Goal: Task Accomplishment & Management: Use online tool/utility

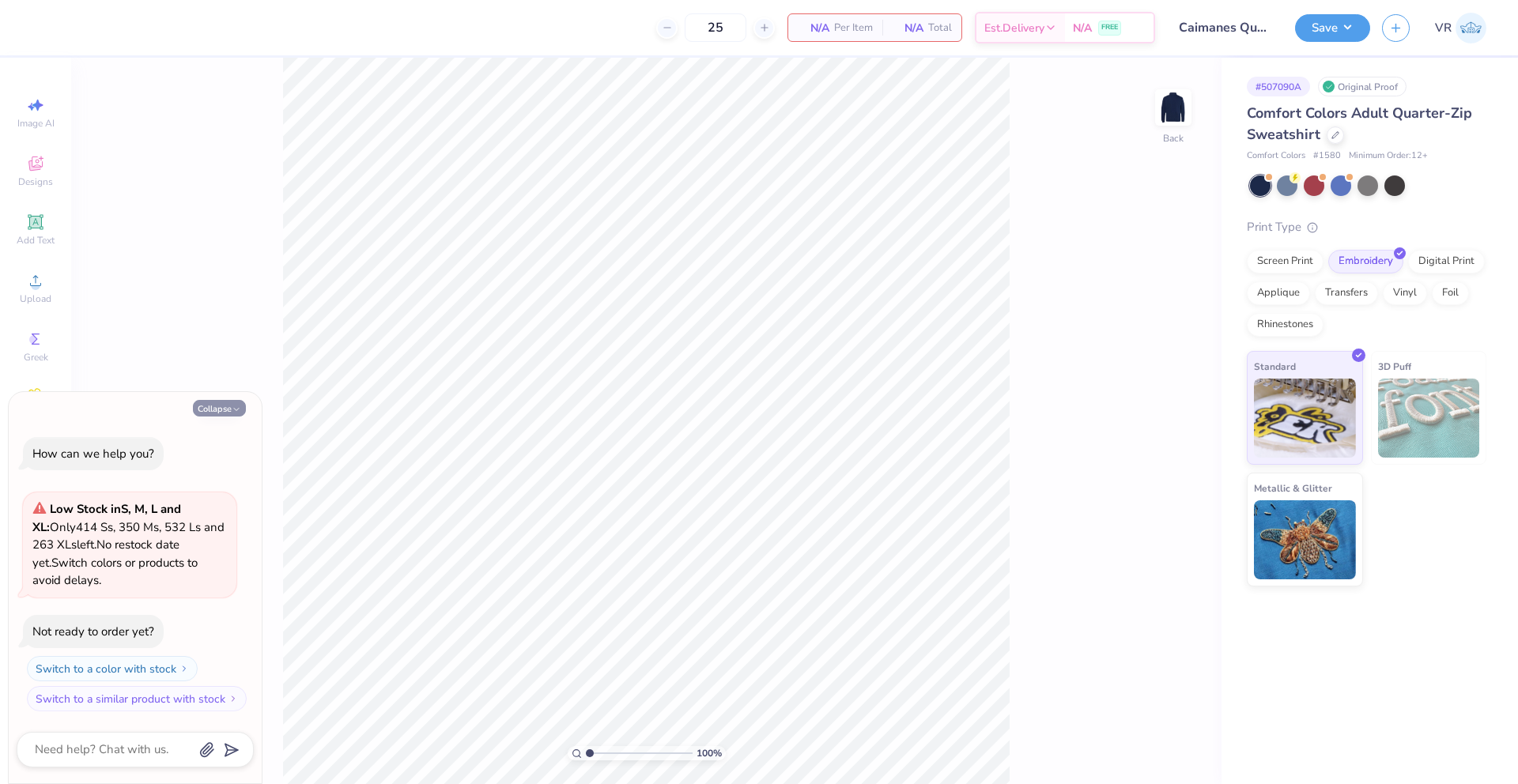
click at [239, 408] on icon "button" at bounding box center [236, 409] width 9 height 9
type textarea "x"
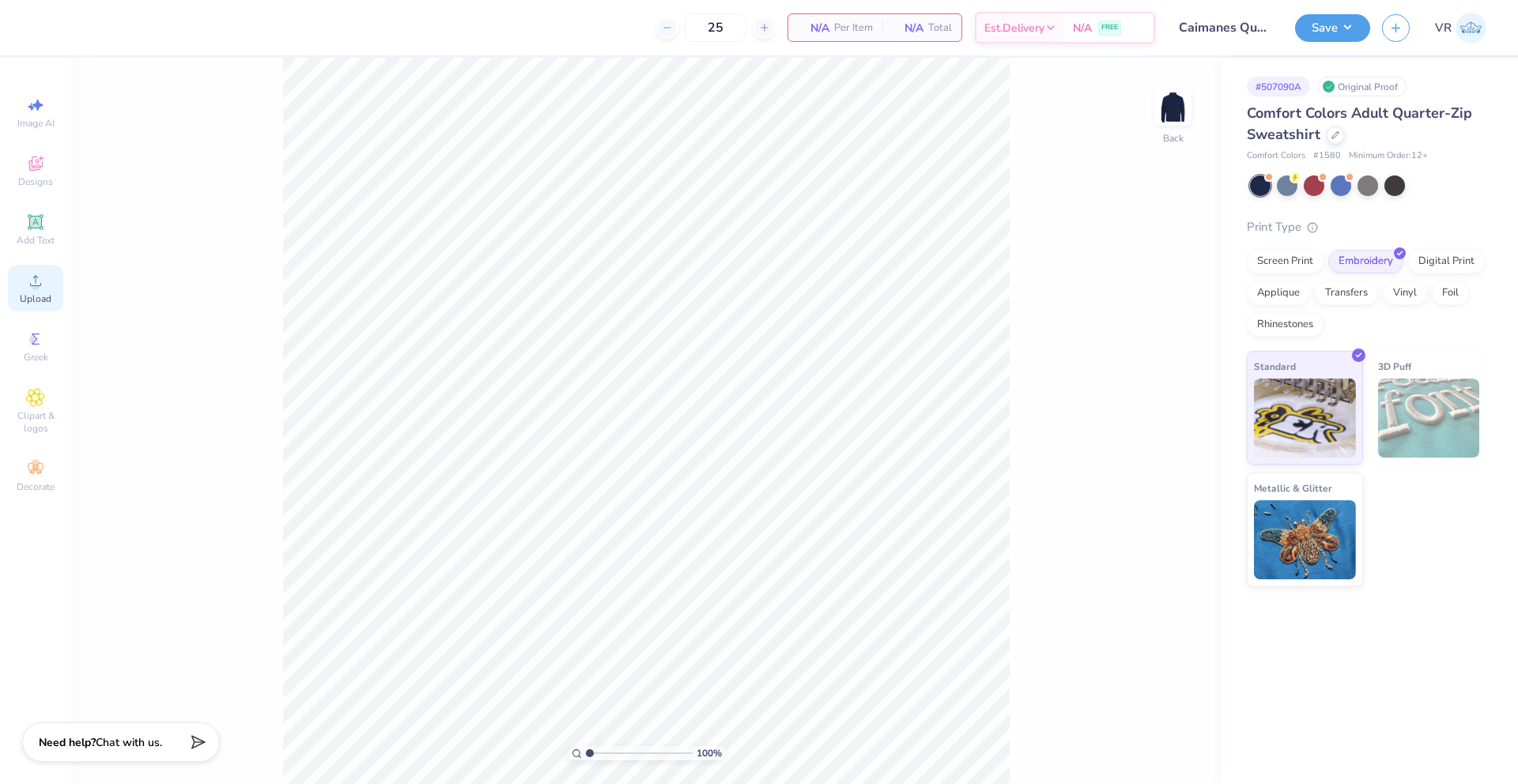
click at [35, 289] on circle at bounding box center [35, 286] width 9 height 9
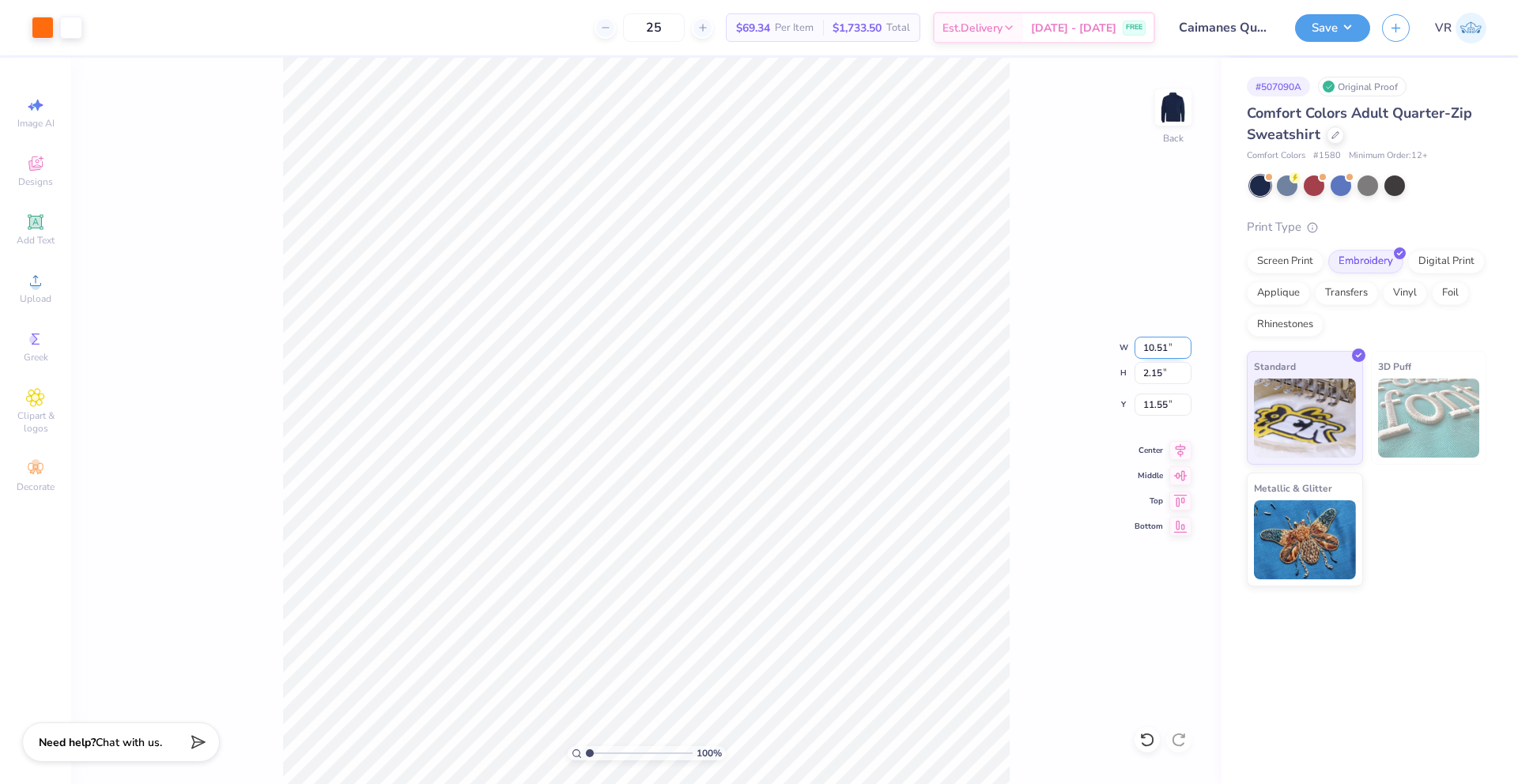
click at [1151, 348] on input "10.51" at bounding box center [1163, 348] width 57 height 22
type input "4.00"
type input "0.82"
click at [1150, 405] on input "12.22" at bounding box center [1163, 405] width 57 height 22
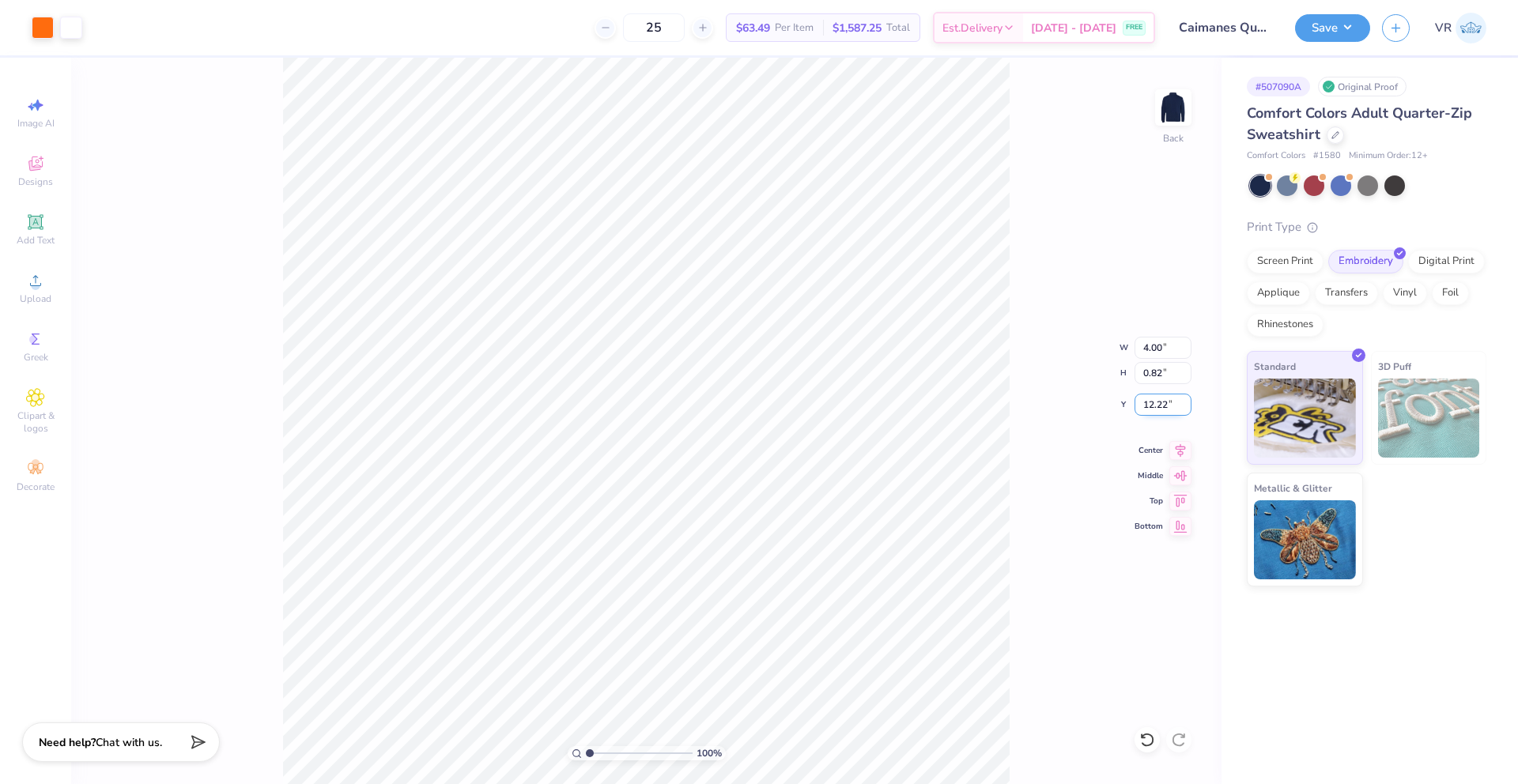
click at [1150, 405] on input "12.22" at bounding box center [1163, 405] width 57 height 22
type input "3.00"
click at [597, 751] on input "range" at bounding box center [639, 753] width 106 height 15
drag, startPoint x: 599, startPoint y: 751, endPoint x: 582, endPoint y: 751, distance: 17.0
type input "1"
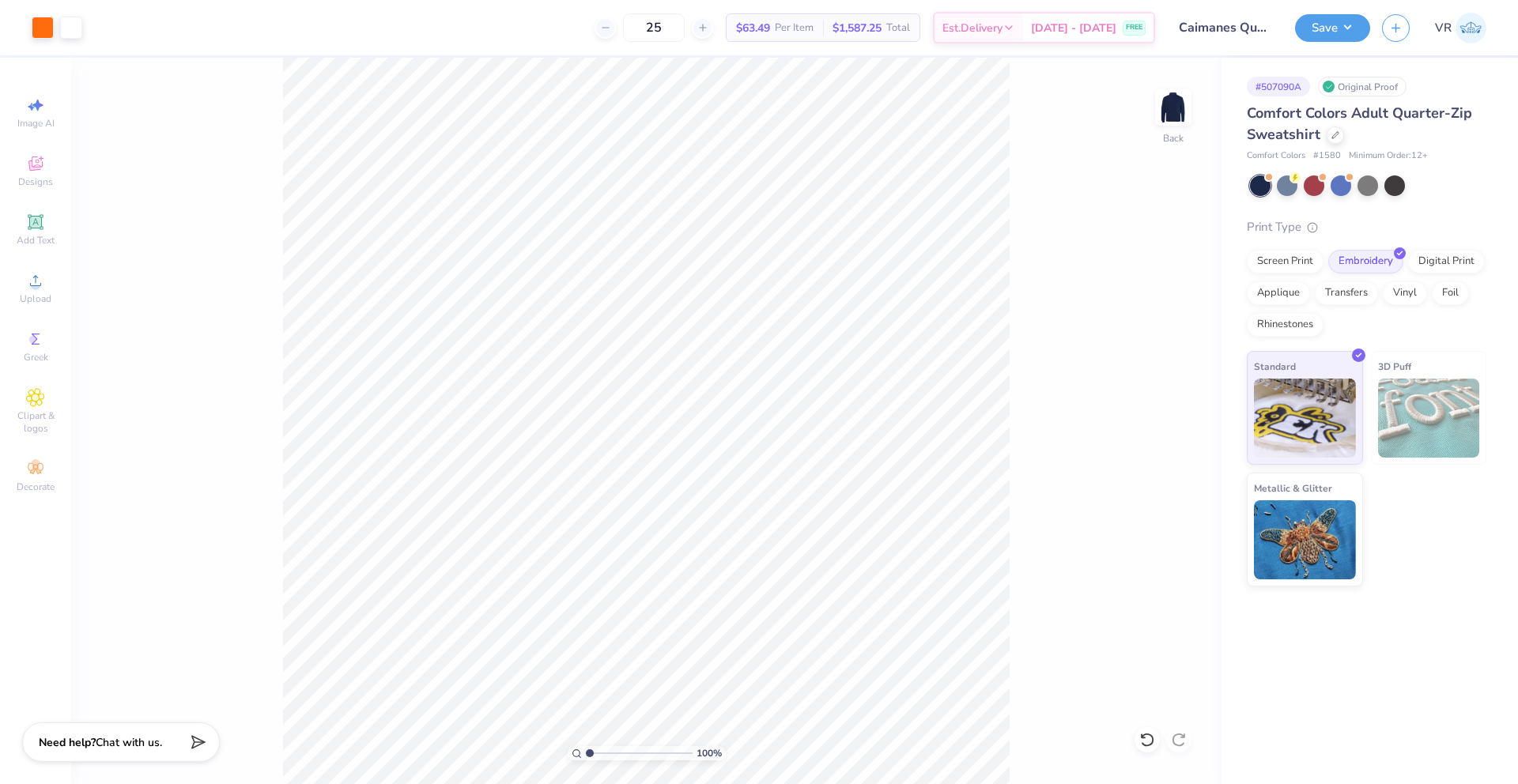
click at [586, 751] on input "range" at bounding box center [639, 753] width 106 height 15
click at [14, 10] on div "Art colors" at bounding box center [41, 27] width 82 height 56
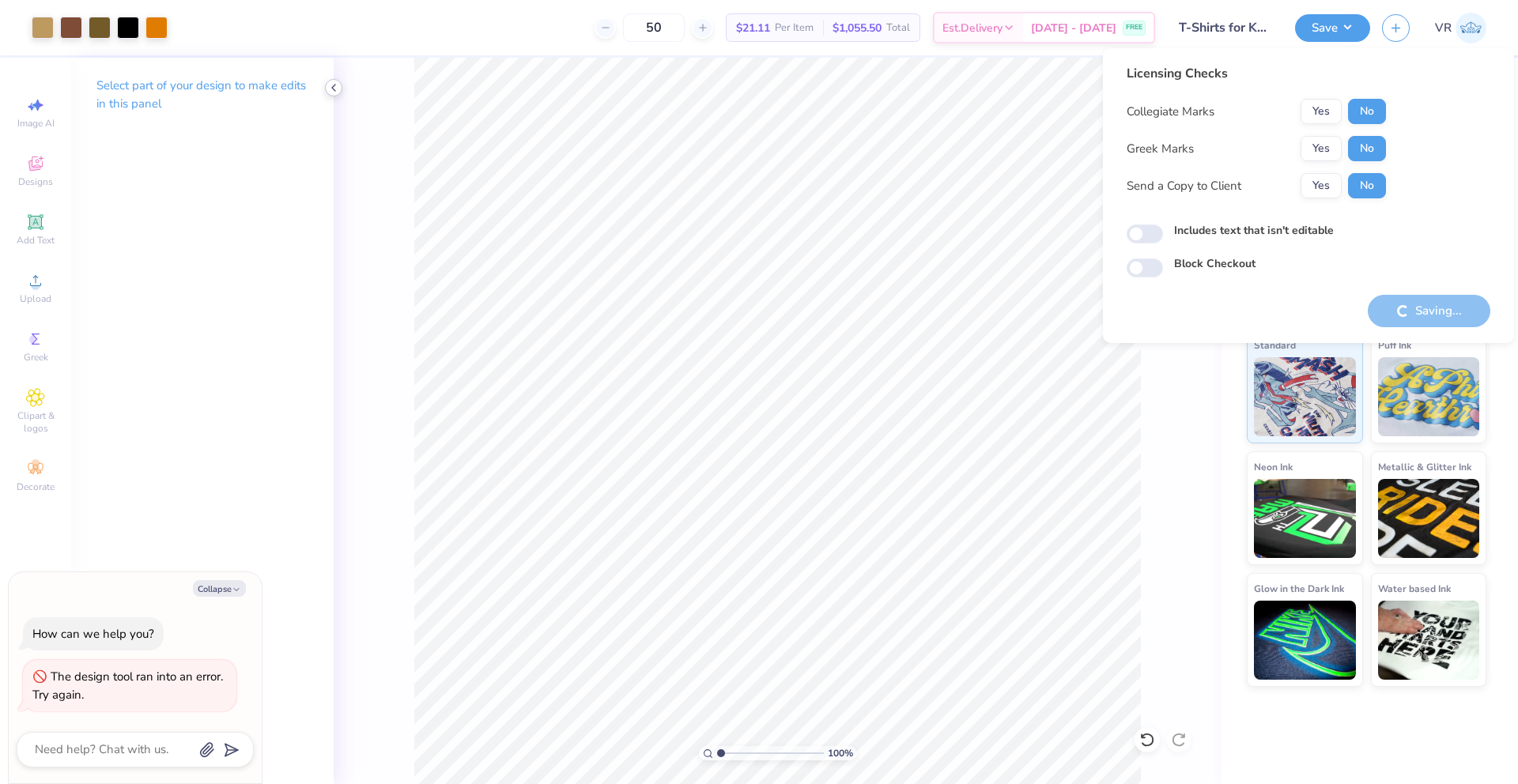
click at [336, 89] on icon at bounding box center [334, 87] width 13 height 13
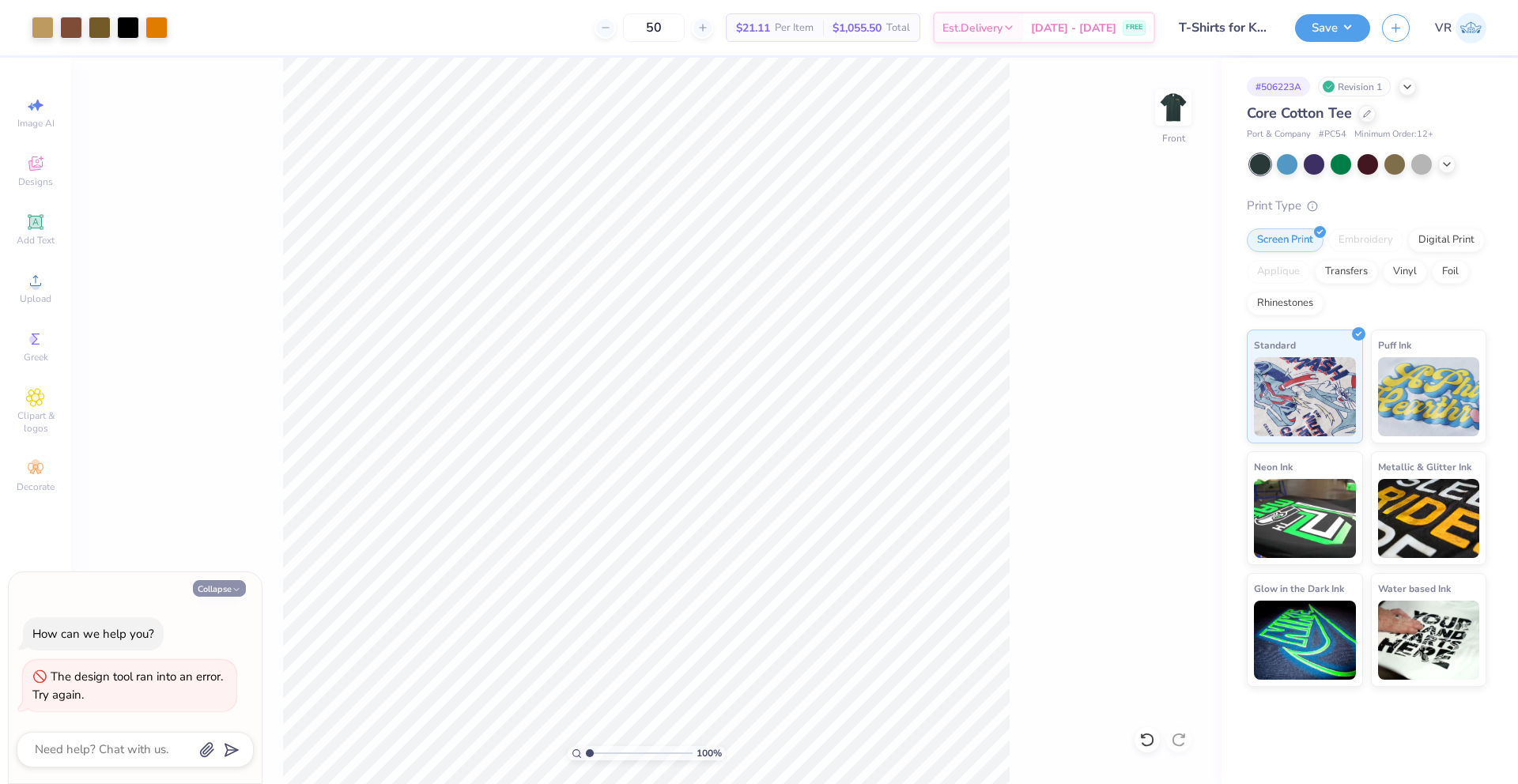
click at [222, 587] on button "Collapse" at bounding box center [220, 588] width 53 height 16
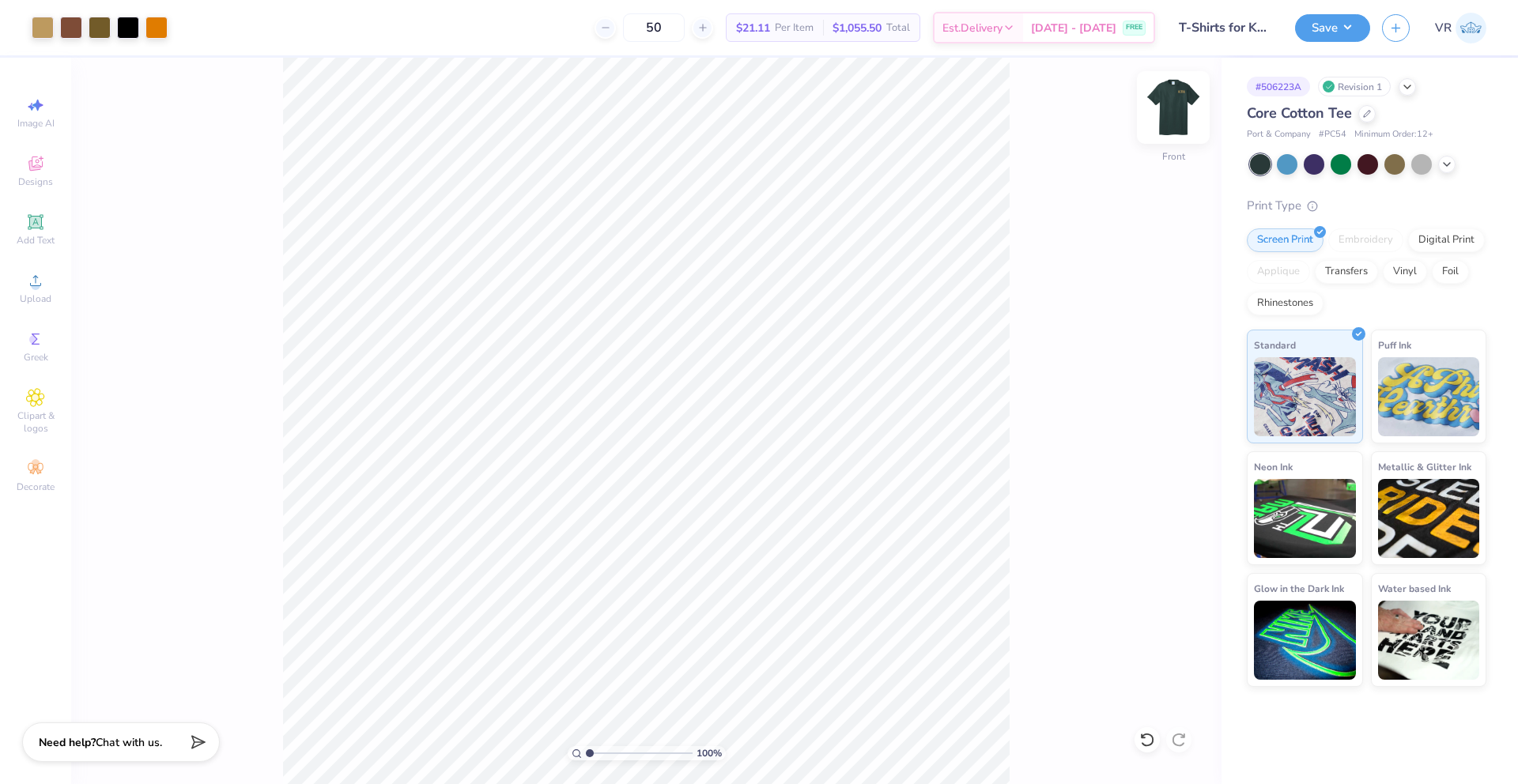
click at [1184, 108] on img at bounding box center [1174, 107] width 64 height 63
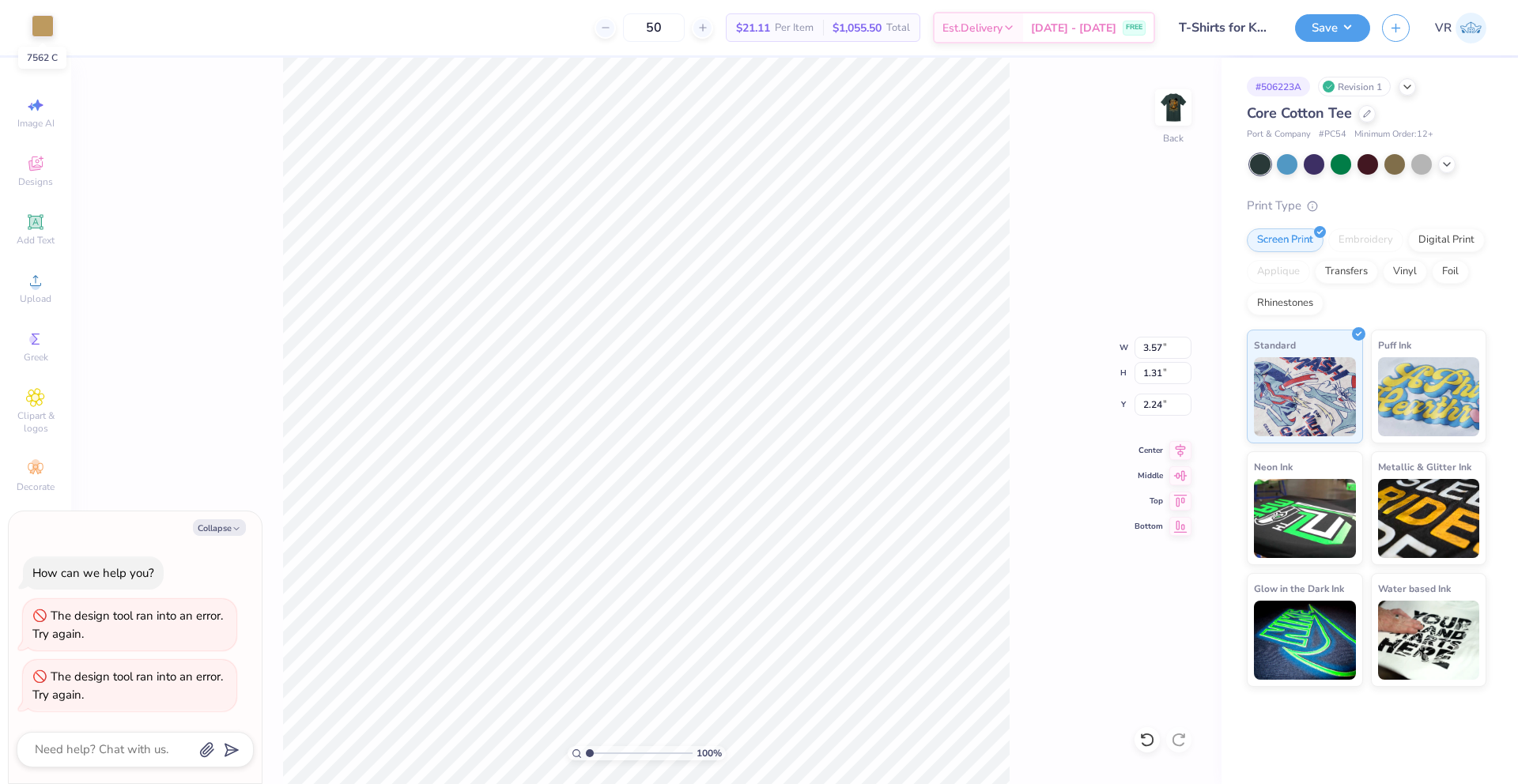
click at [45, 29] on div at bounding box center [43, 27] width 22 height 22
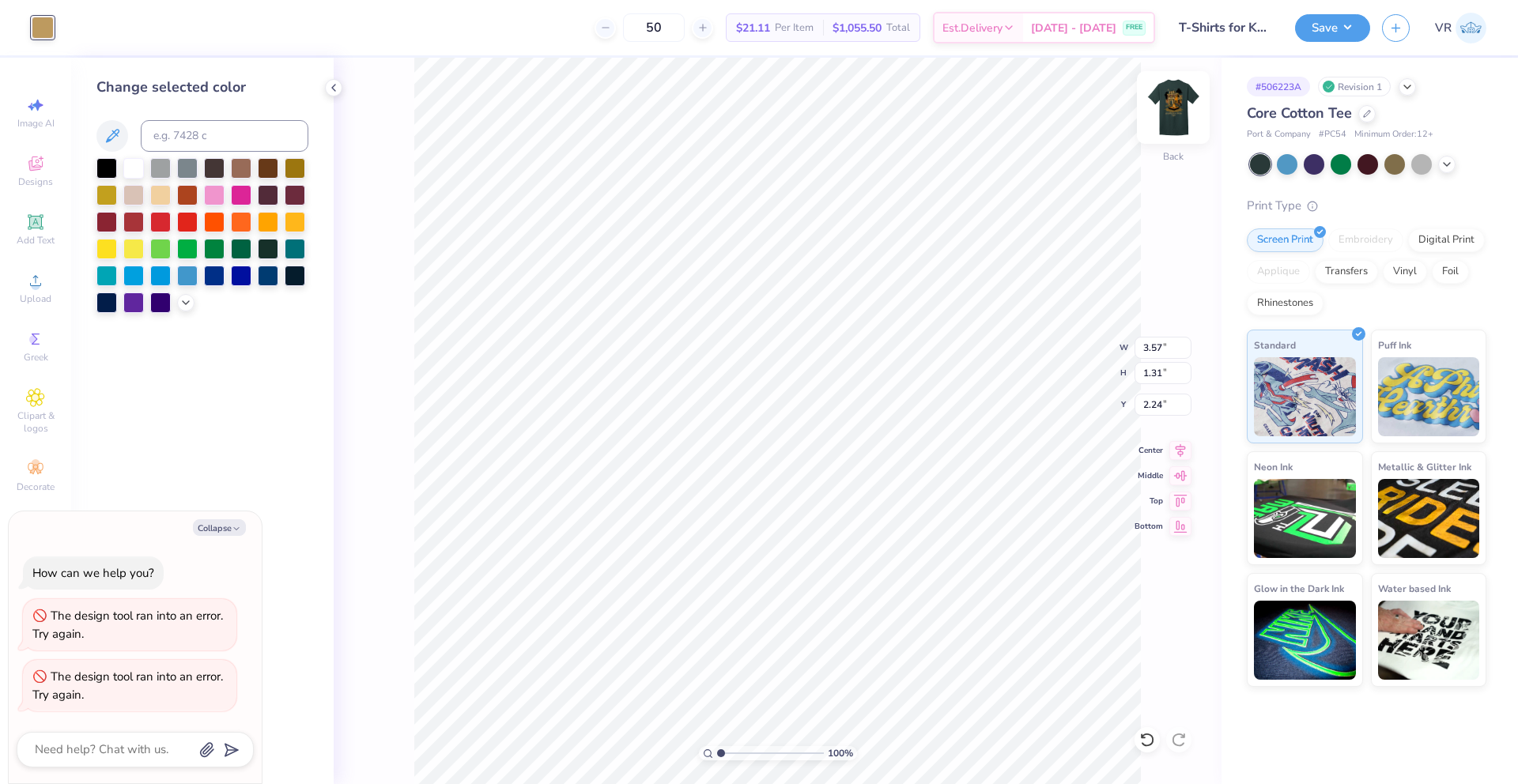
click at [1182, 107] on img at bounding box center [1174, 107] width 64 height 63
click at [336, 88] on icon at bounding box center [334, 87] width 13 height 13
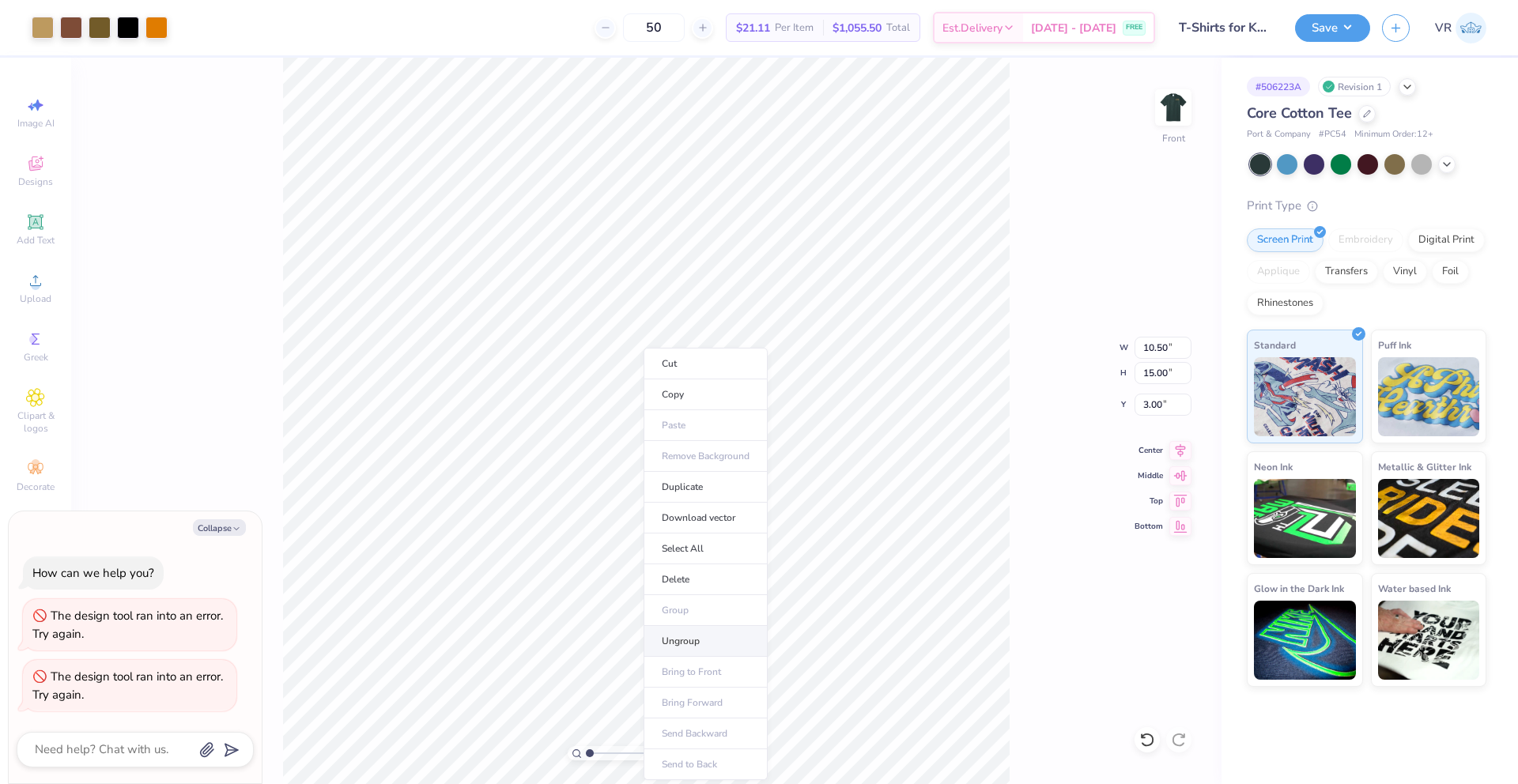
click at [676, 639] on li "Ungroup" at bounding box center [705, 642] width 124 height 31
type textarea "x"
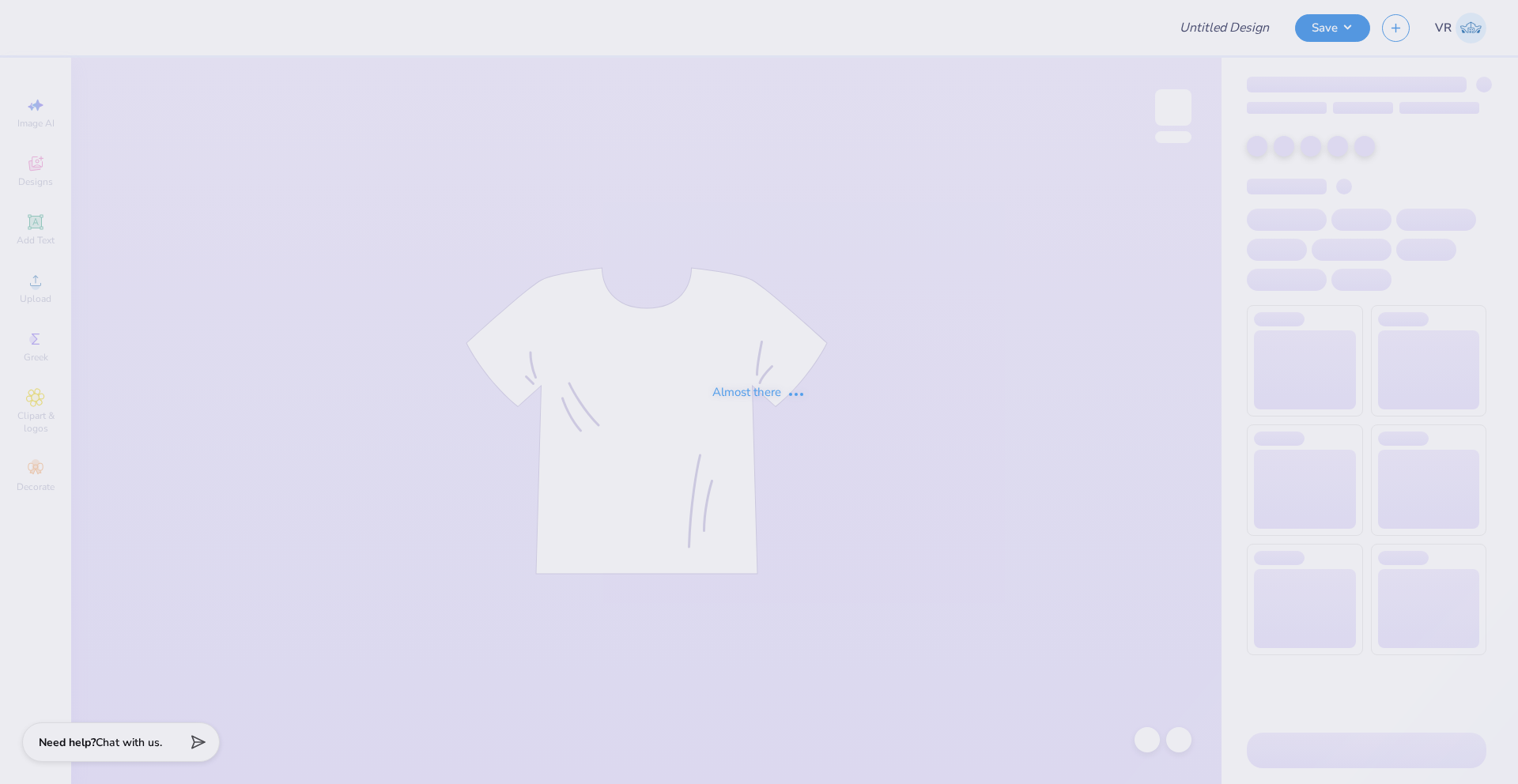
type input "T-Shirts for Kappa Pi Kappa!"
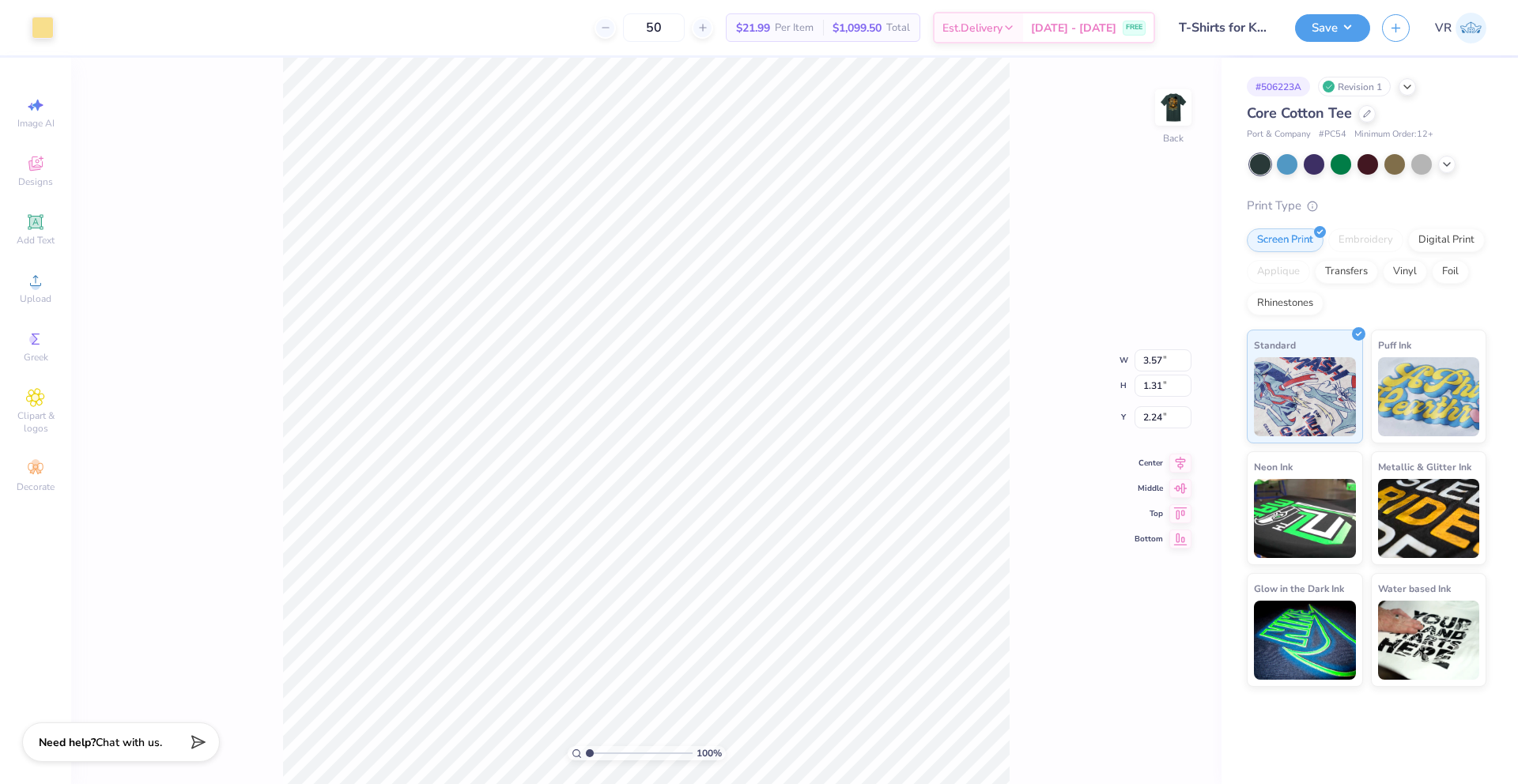
click at [37, 45] on div "Art colors" at bounding box center [27, 27] width 54 height 56
click at [42, 33] on div at bounding box center [43, 27] width 22 height 22
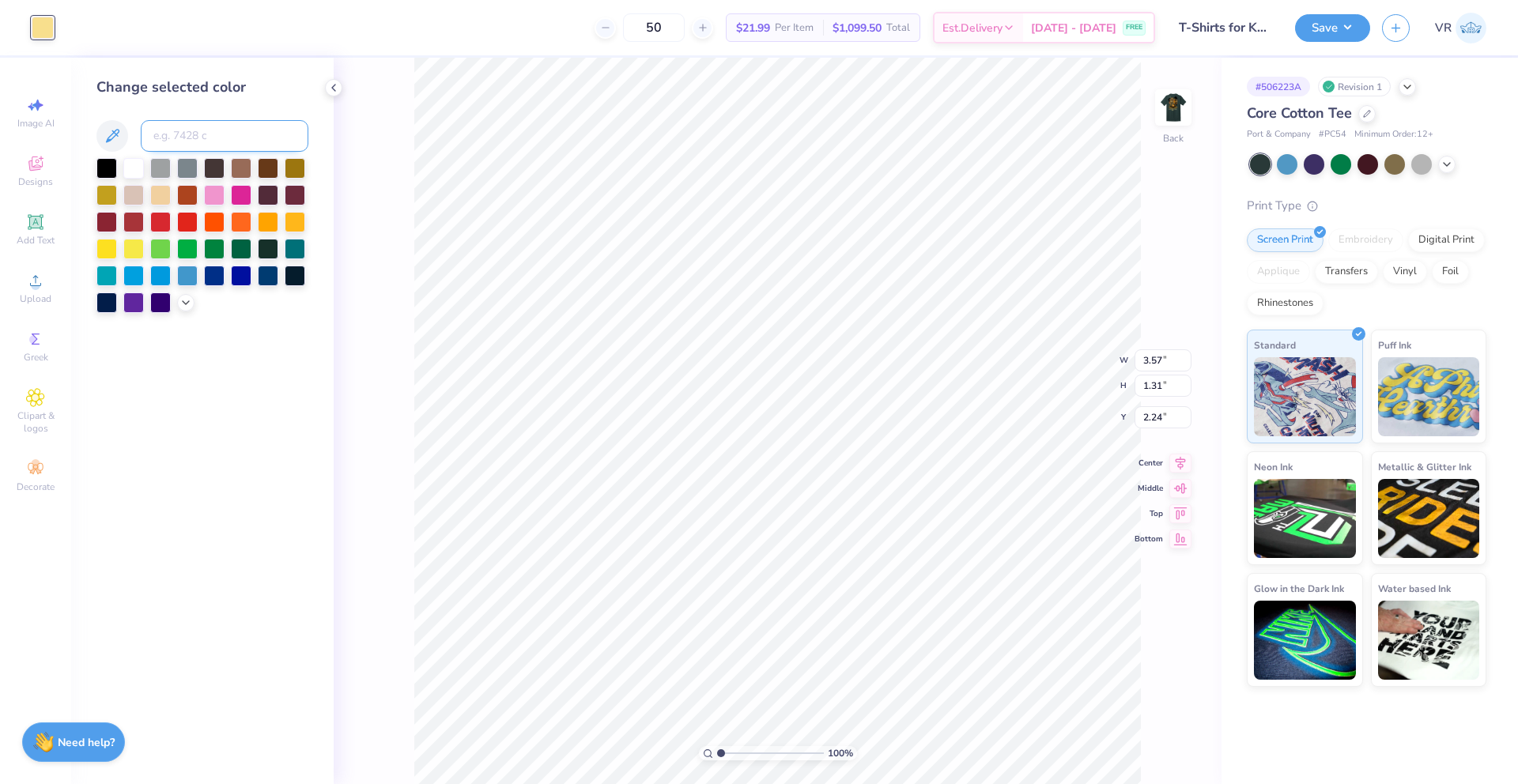
click at [209, 132] on input at bounding box center [224, 136] width 167 height 32
type input "7562"
click at [1177, 120] on img at bounding box center [1174, 107] width 64 height 63
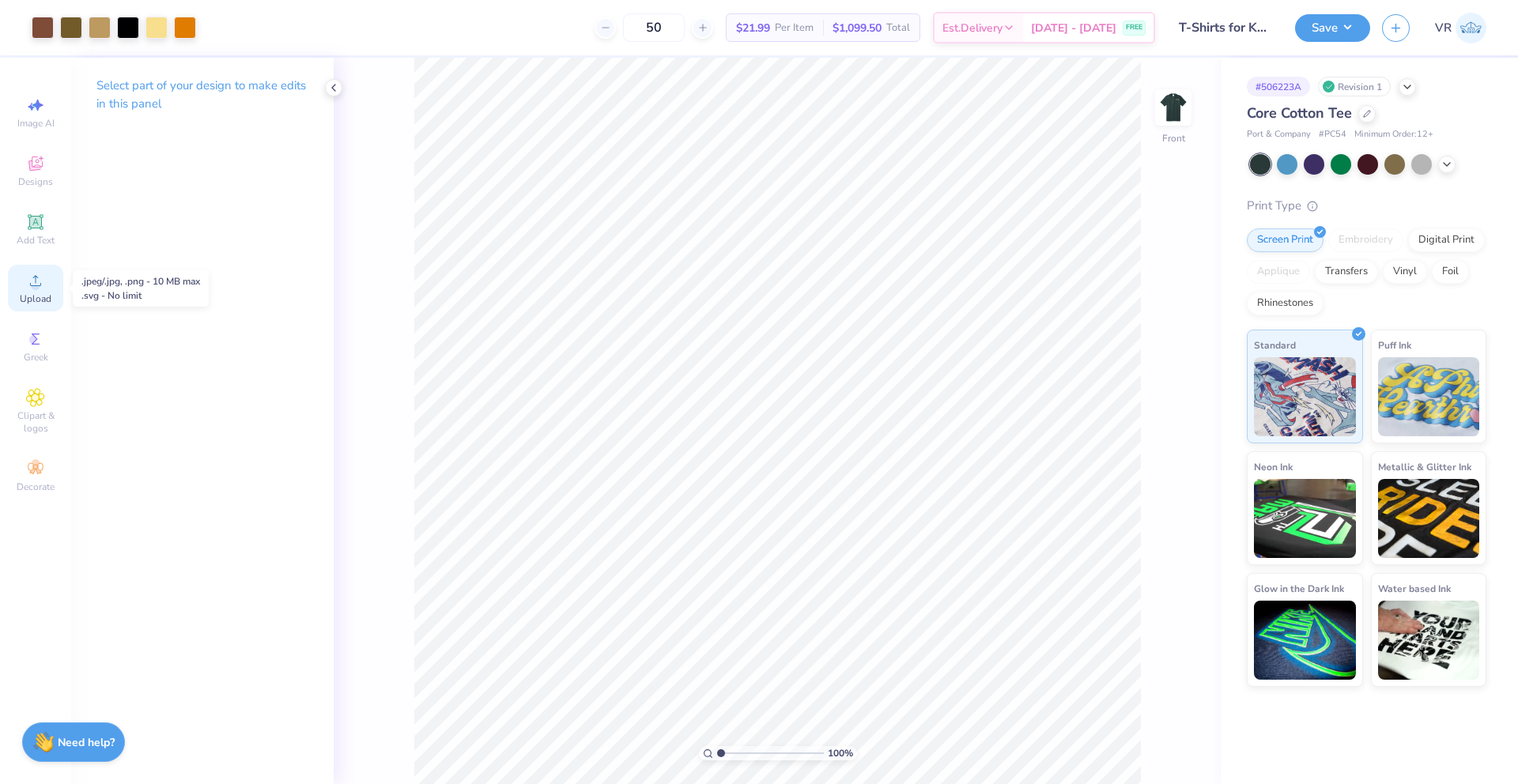
click at [27, 287] on icon at bounding box center [35, 280] width 19 height 19
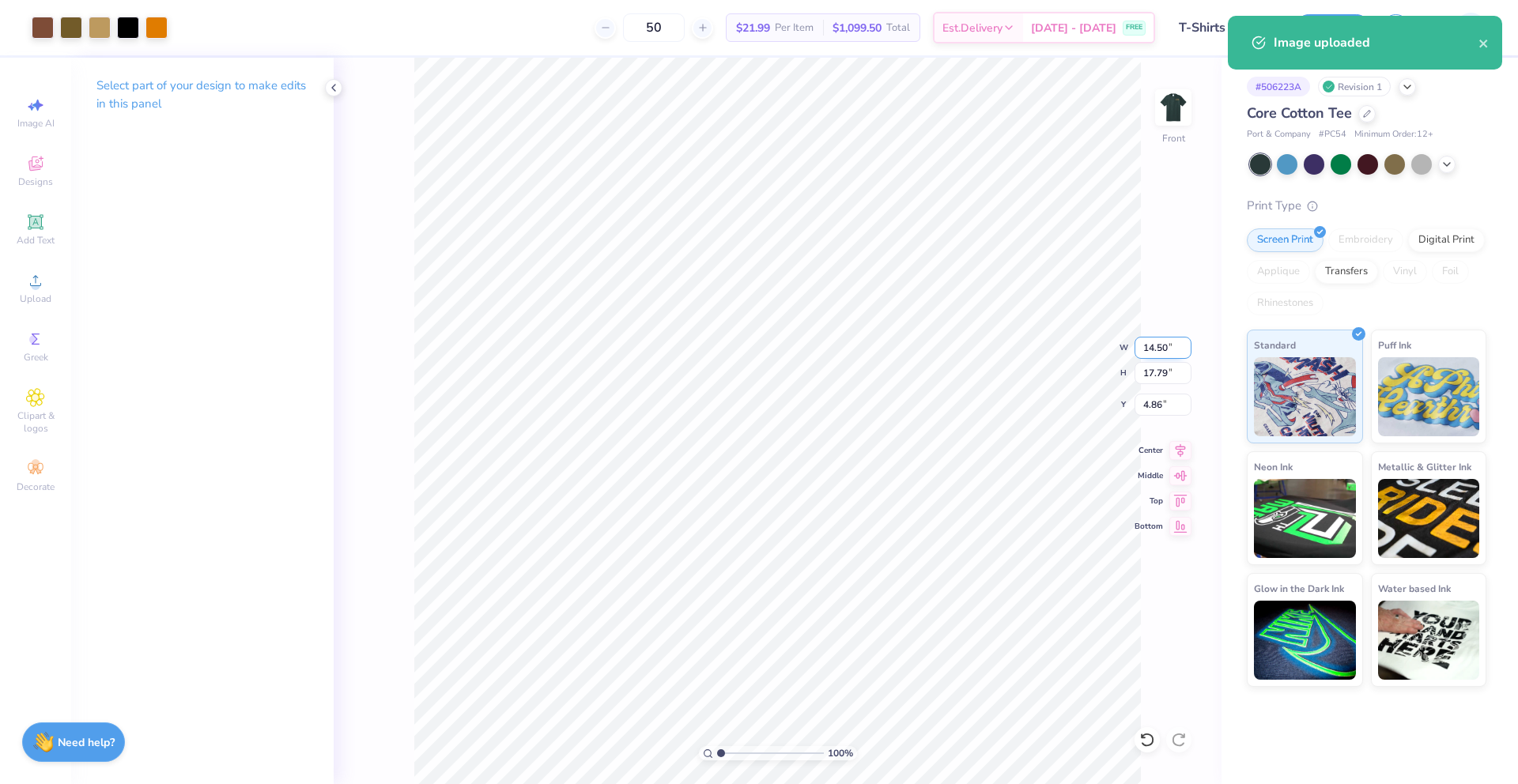
click at [1164, 347] on input "14.50" at bounding box center [1163, 348] width 57 height 22
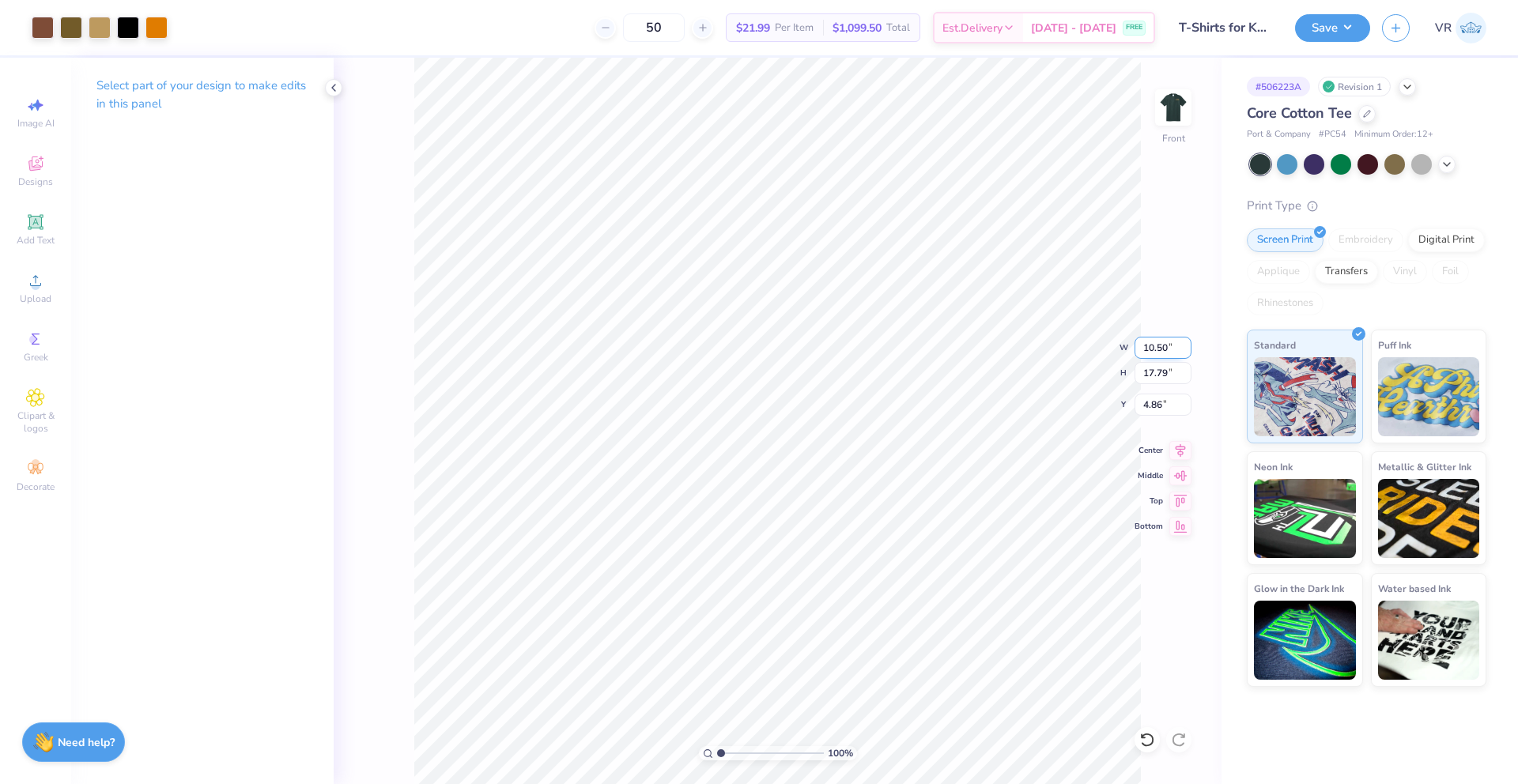
type input "10.50"
type input "12.88"
type input "7.31"
type input "10.85"
type input "13.31"
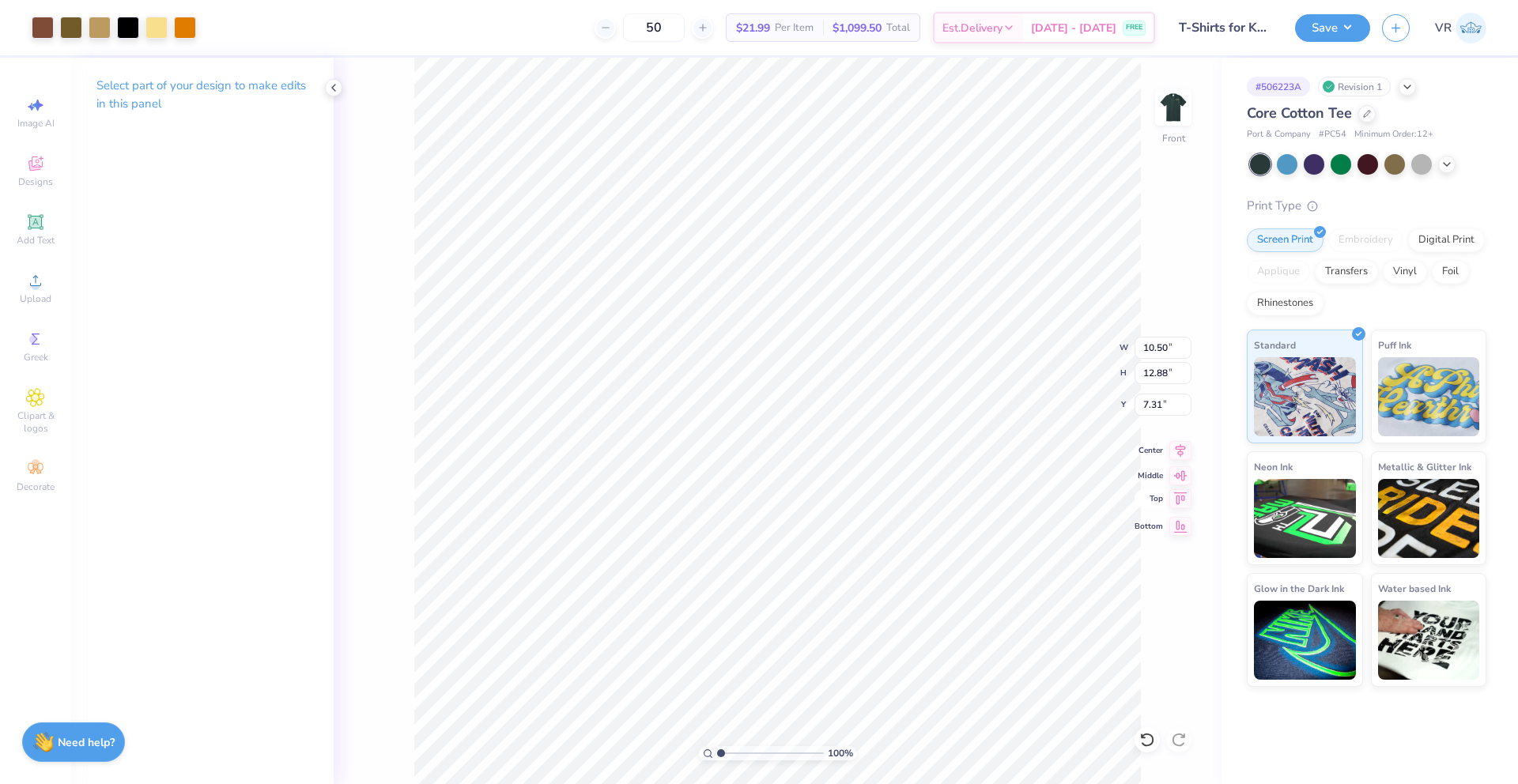
type input "1.21"
type input "1.58"
click at [1176, 449] on icon at bounding box center [1181, 448] width 22 height 19
click at [1177, 449] on icon at bounding box center [1181, 449] width 10 height 14
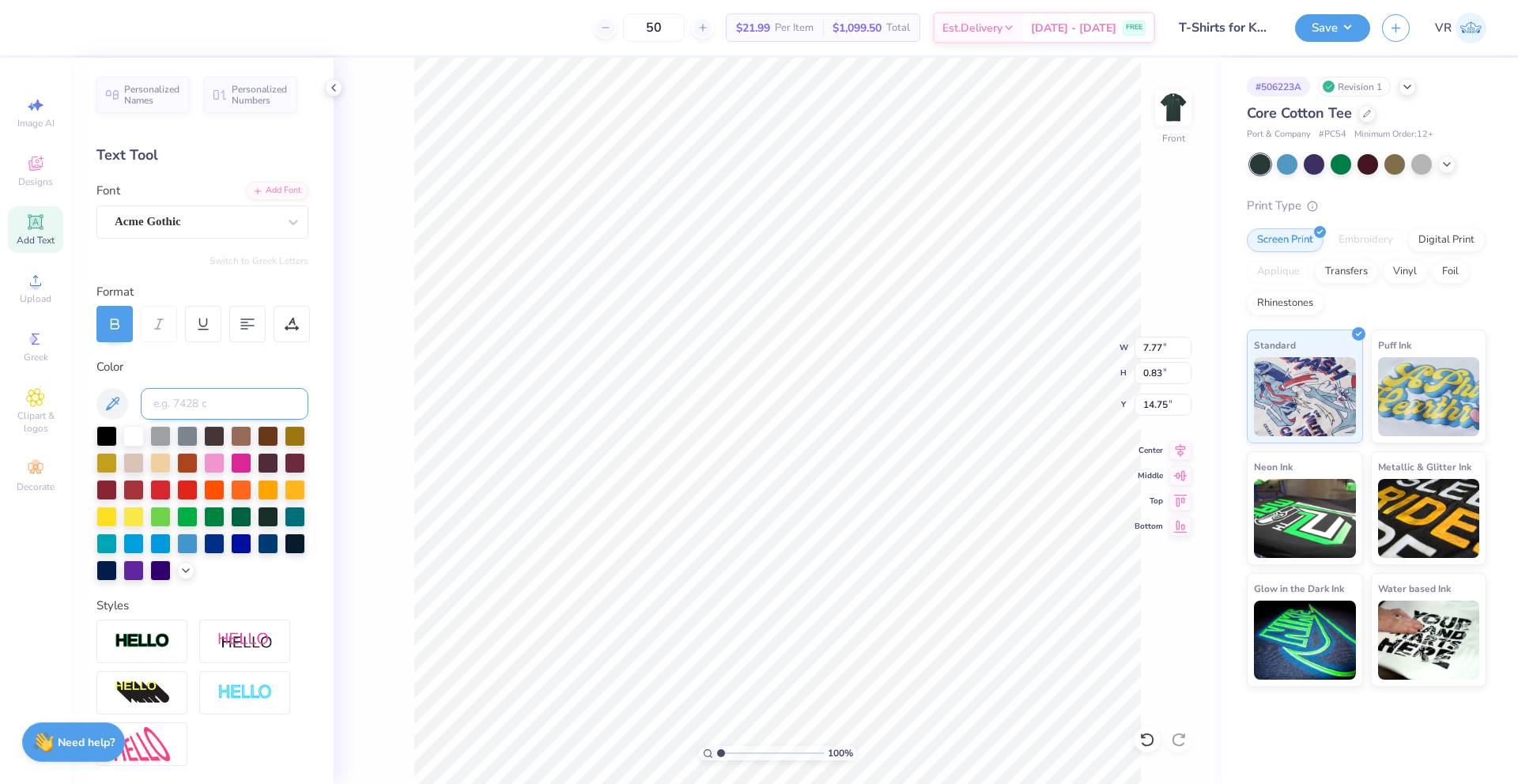
click at [184, 408] on input at bounding box center [224, 403] width 167 height 32
type input "7562"
type input "8.75"
type input "0.81"
type input "14.84"
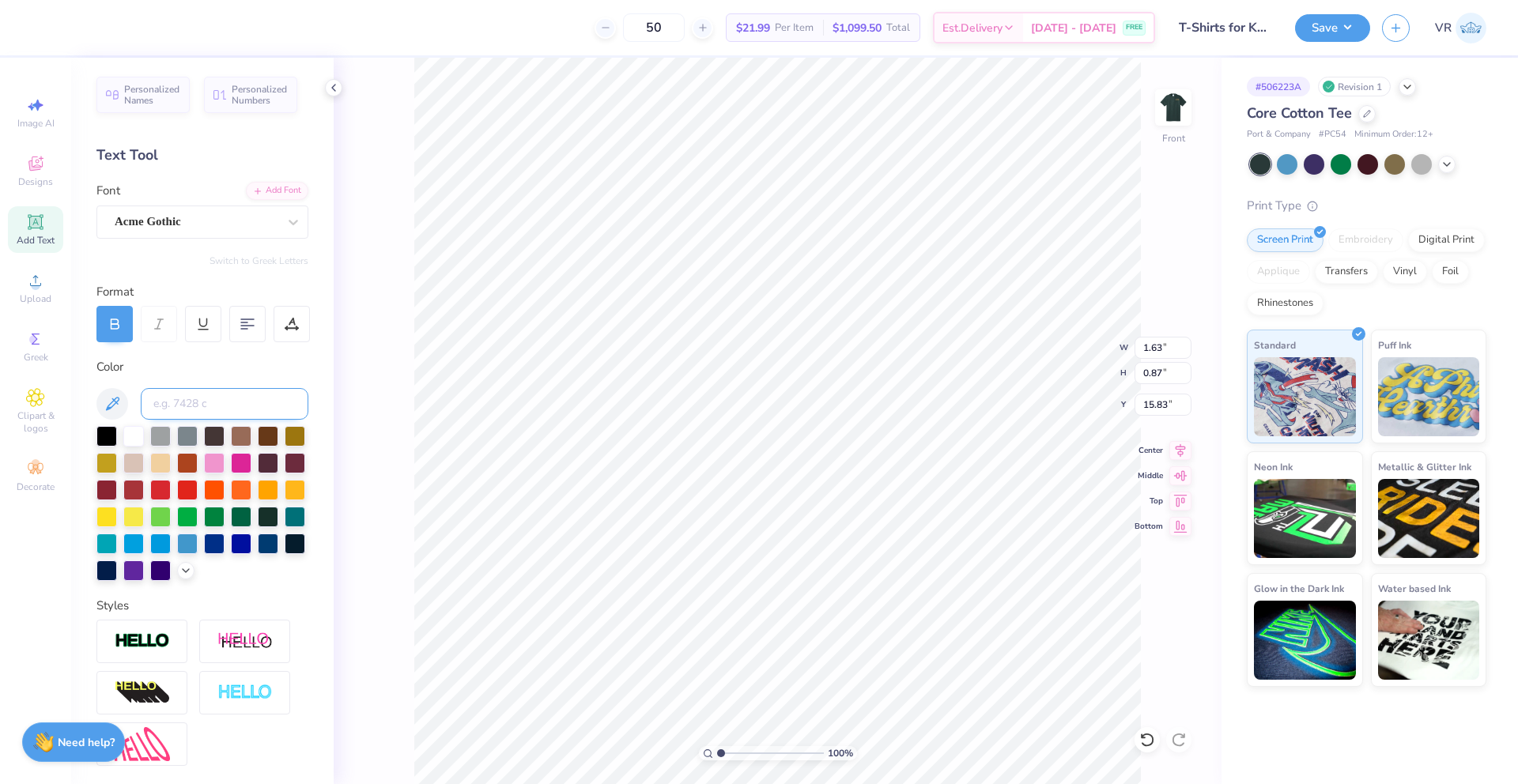
click at [175, 407] on input at bounding box center [224, 403] width 167 height 32
type input "7562"
type input "1.80"
type input "0.83"
type input "15.92"
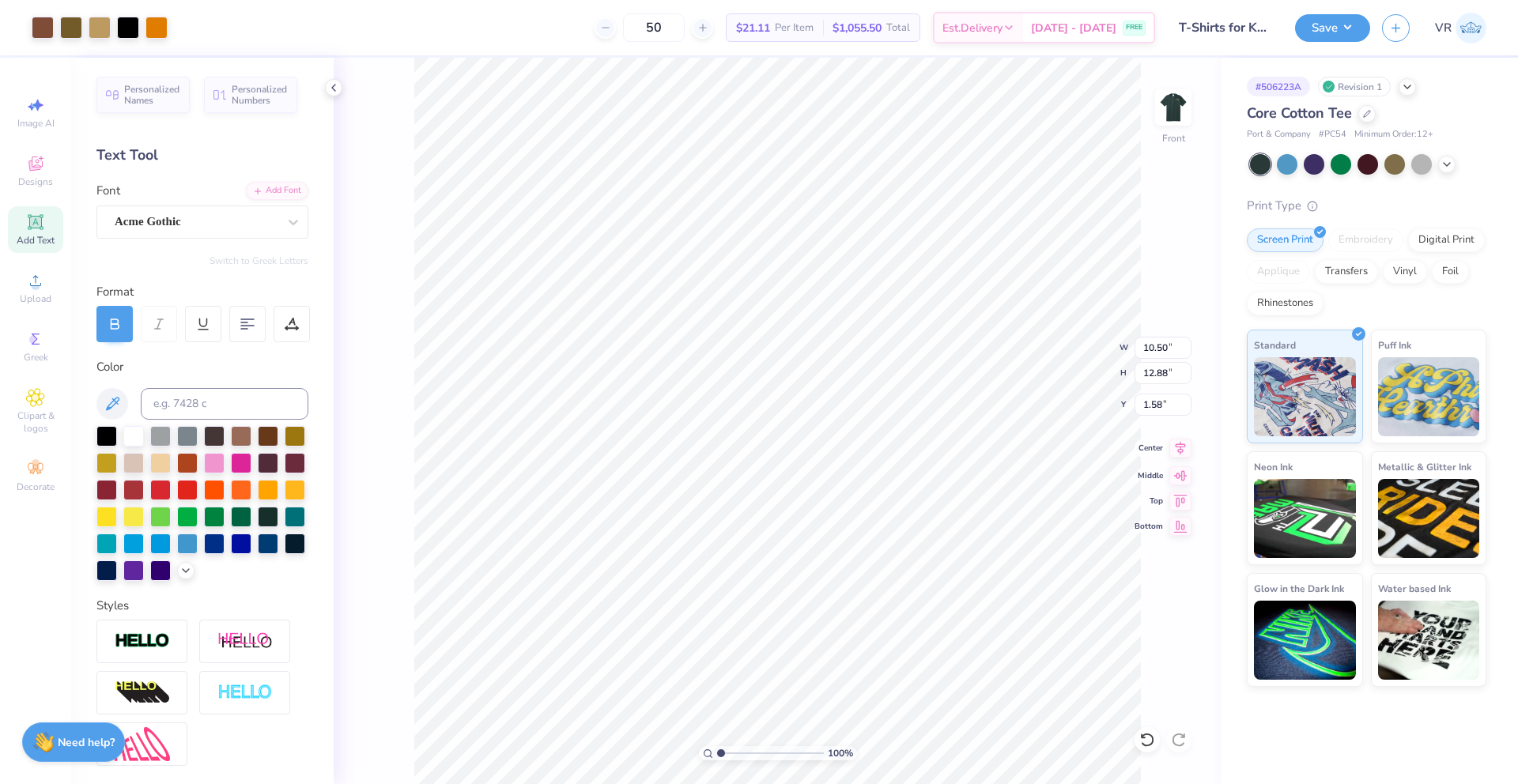
click at [1178, 450] on icon at bounding box center [1181, 449] width 10 height 14
click at [1177, 449] on icon at bounding box center [1181, 448] width 22 height 19
click at [1177, 449] on icon at bounding box center [1181, 448] width 22 height 19
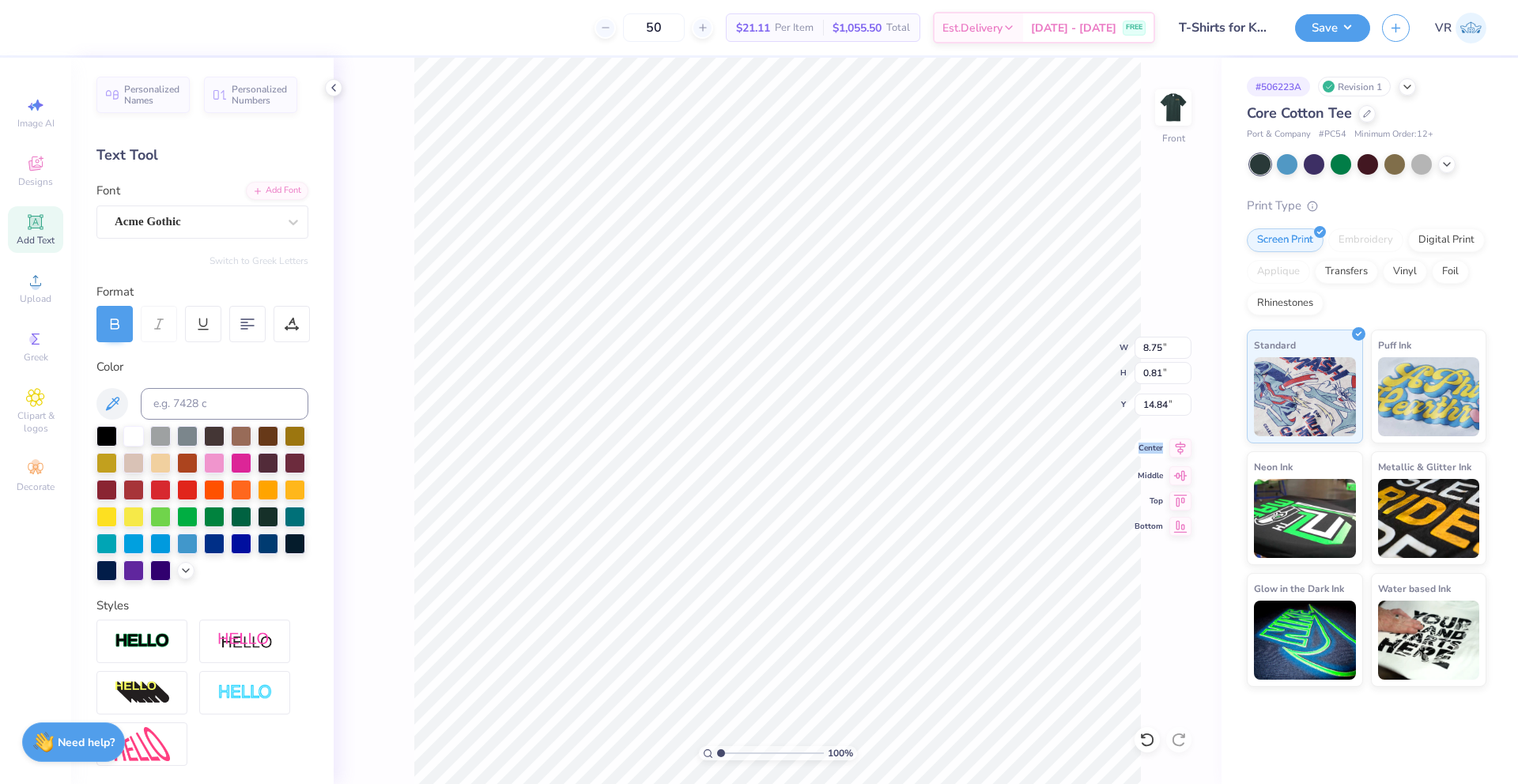
click at [1177, 449] on icon at bounding box center [1181, 448] width 22 height 19
click at [1182, 449] on icon at bounding box center [1181, 448] width 22 height 19
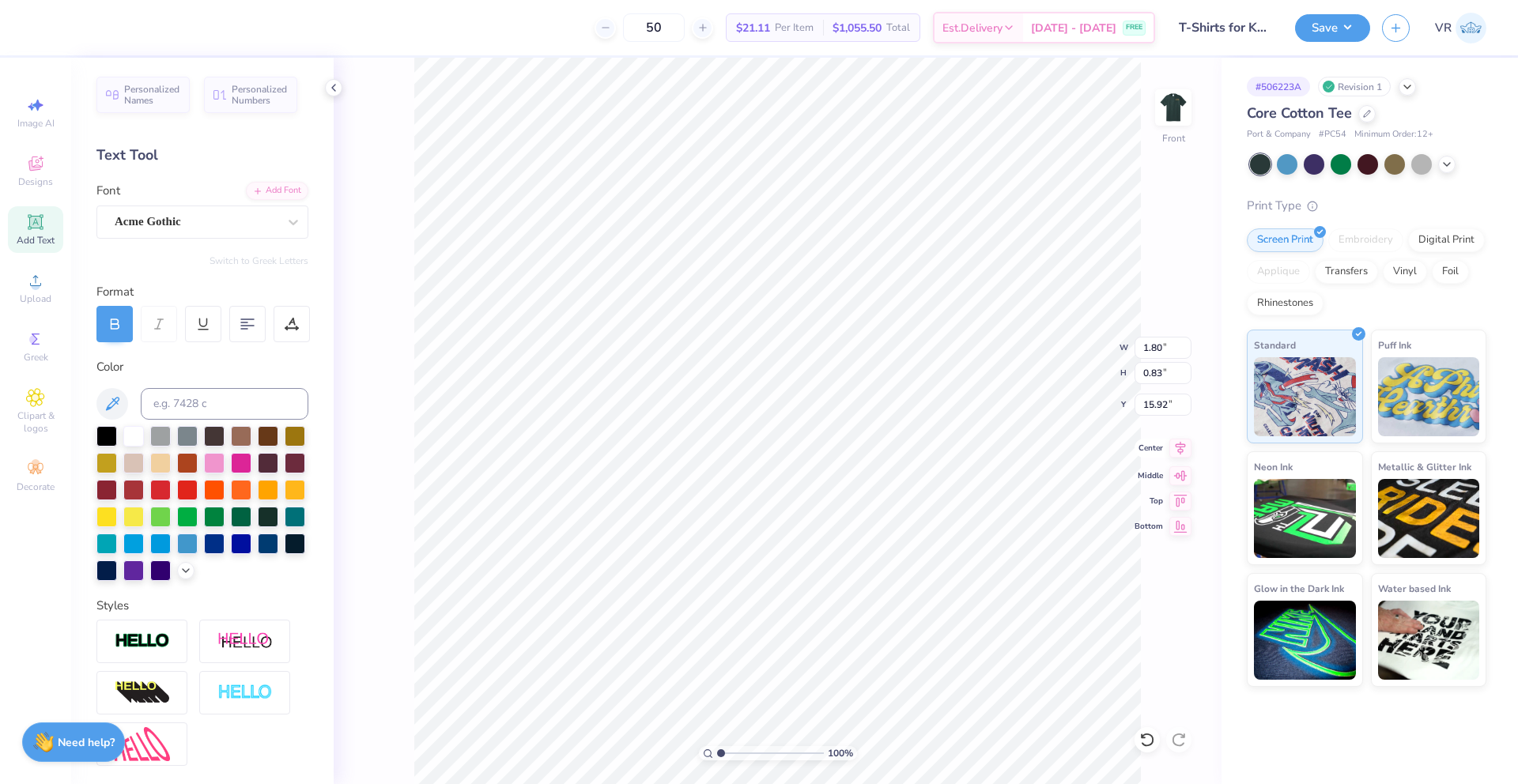
click at [1182, 449] on icon at bounding box center [1181, 448] width 22 height 19
click at [801, 480] on li "Group" at bounding box center [801, 479] width 124 height 31
click at [1158, 402] on input "1.58" at bounding box center [1163, 405] width 57 height 22
type input "3"
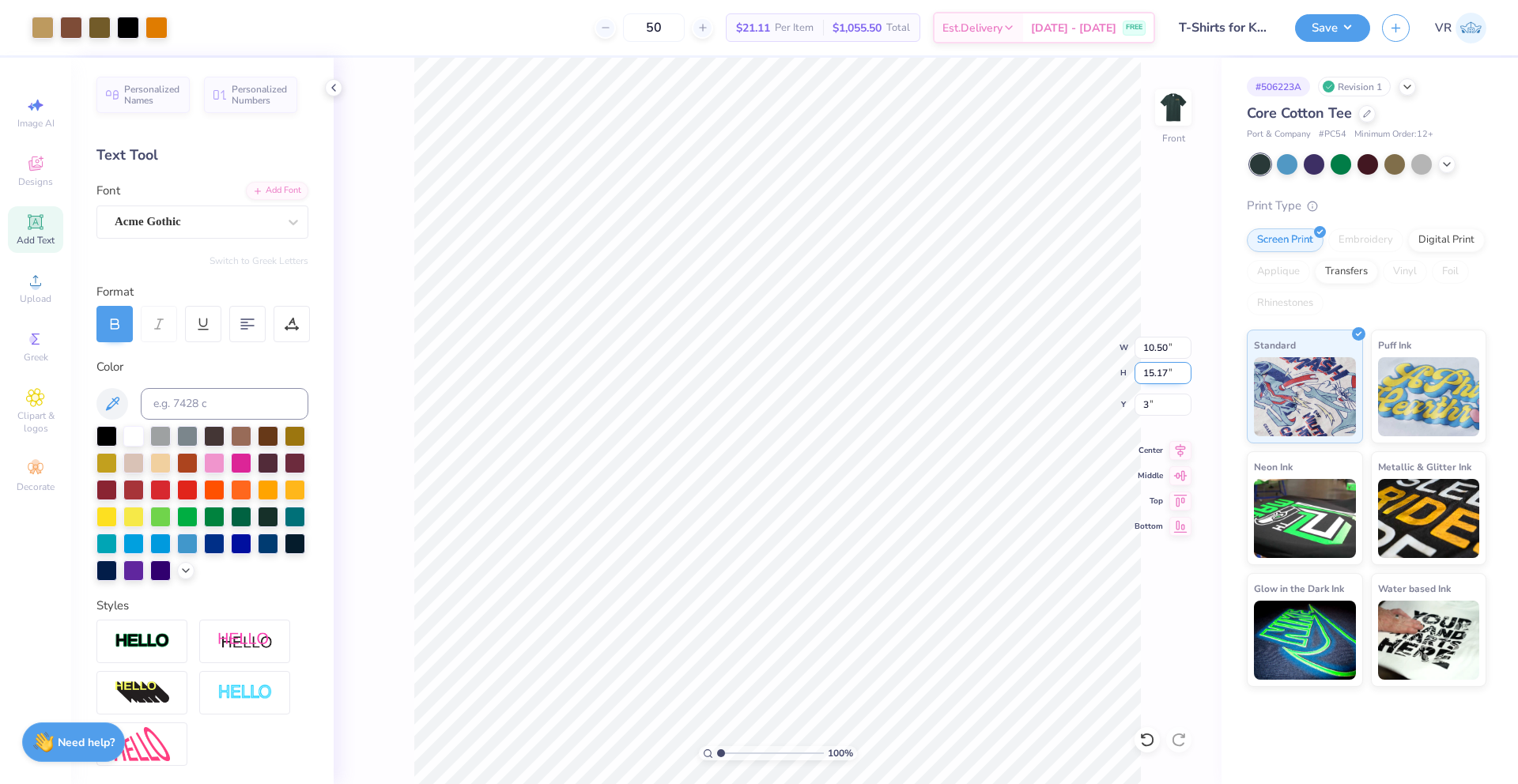
click at [1149, 371] on input "15.17" at bounding box center [1163, 373] width 57 height 22
type input "15.17"
click at [1150, 735] on icon at bounding box center [1147, 739] width 14 height 15
type input "14.50"
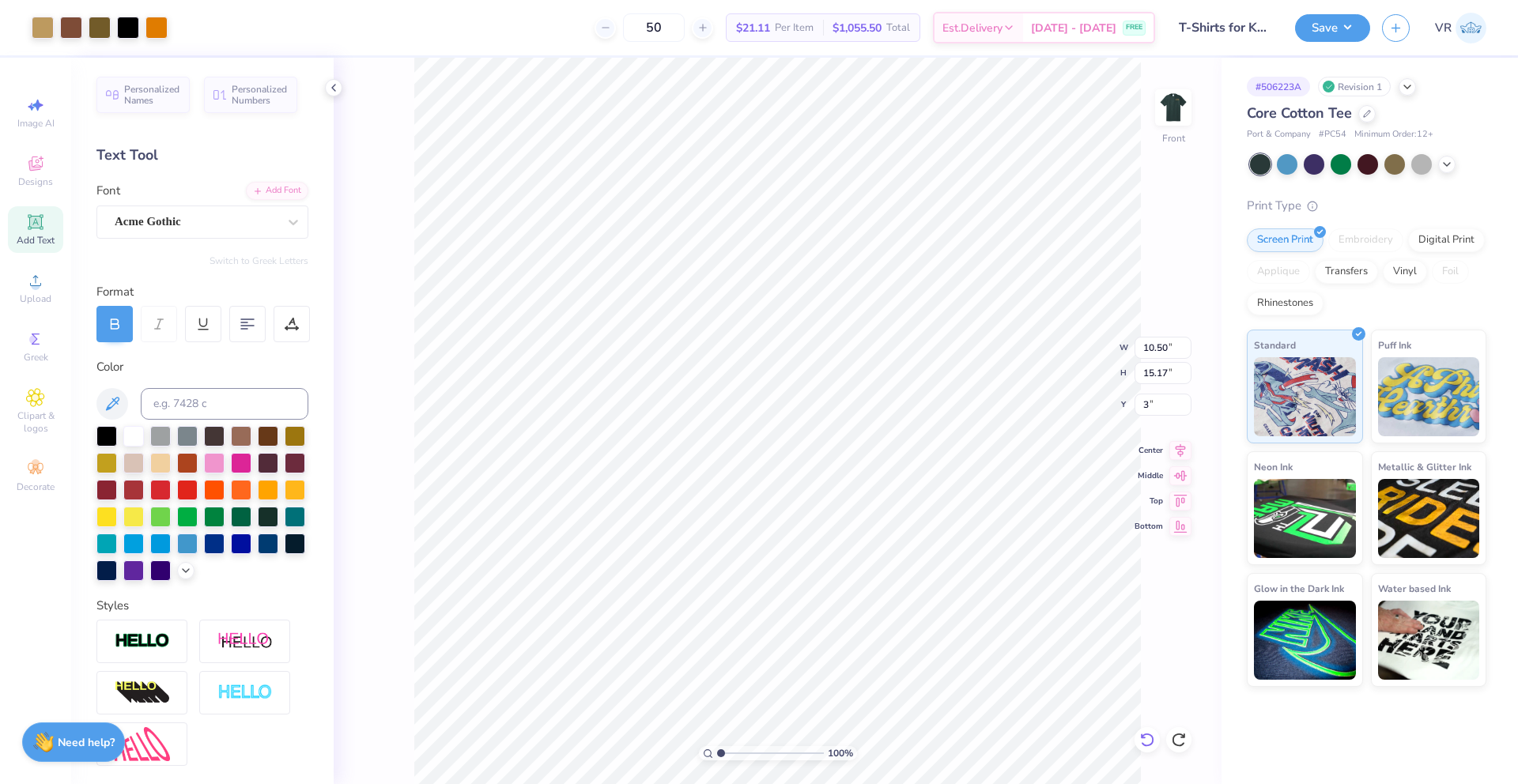
type input "7.04"
type input "6.02"
click at [1150, 739] on icon at bounding box center [1147, 739] width 15 height 15
click at [1145, 733] on icon at bounding box center [1147, 739] width 15 height 15
click at [1146, 734] on icon at bounding box center [1147, 739] width 15 height 15
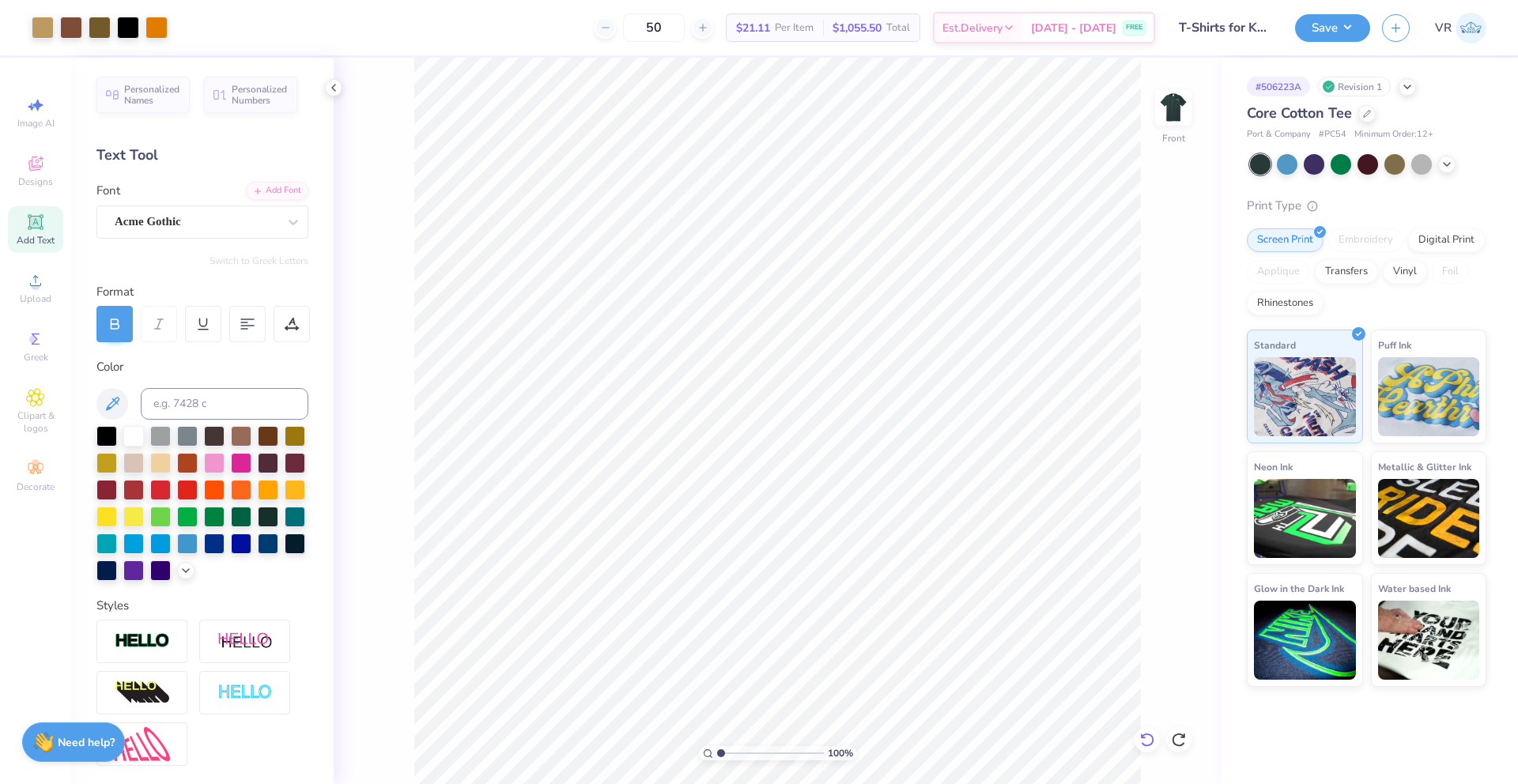
click at [1152, 746] on icon at bounding box center [1147, 739] width 15 height 15
click at [1176, 450] on icon at bounding box center [1181, 448] width 22 height 19
click at [1176, 448] on icon at bounding box center [1181, 448] width 22 height 19
click at [1182, 446] on icon at bounding box center [1181, 449] width 10 height 14
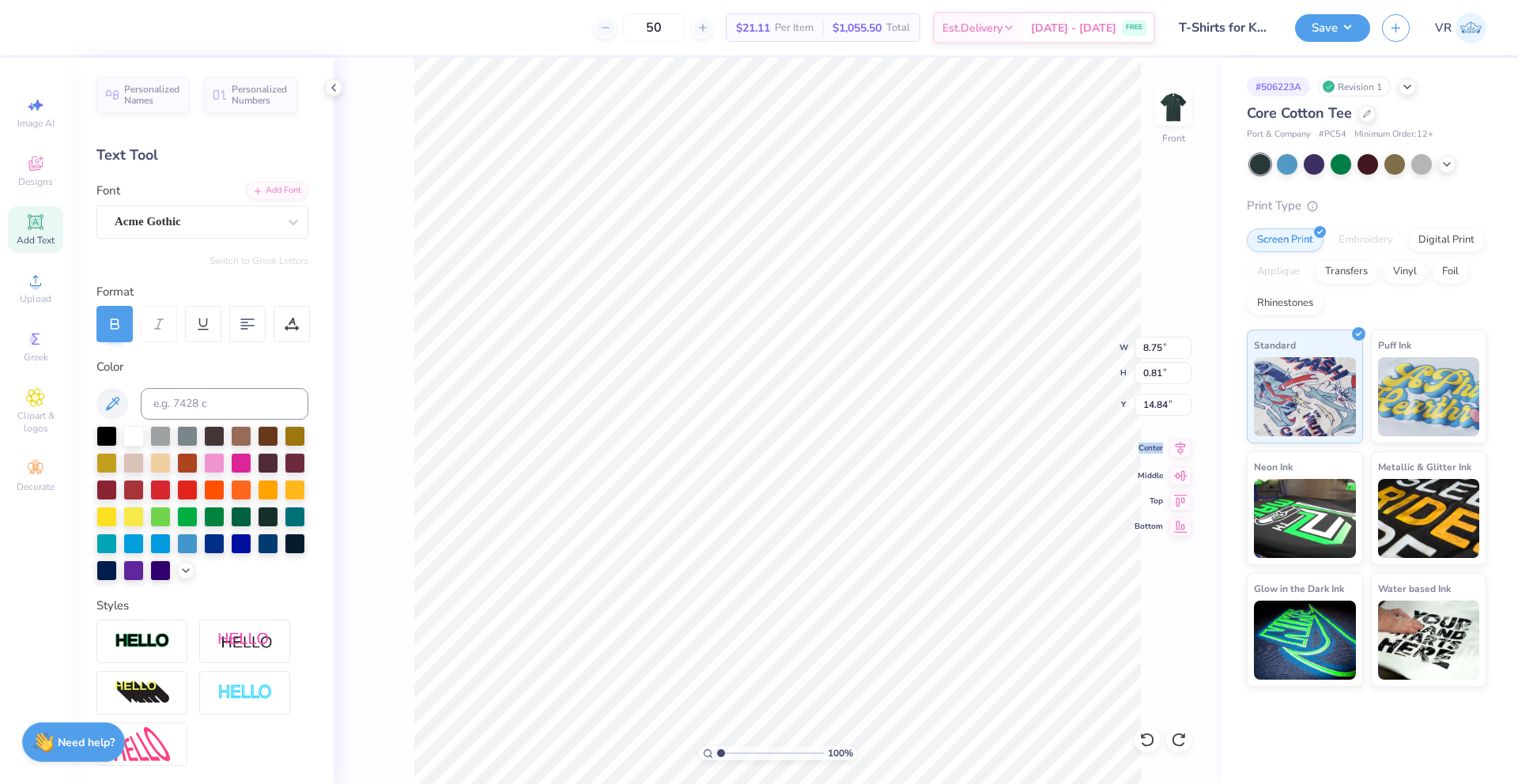
click at [1182, 447] on icon at bounding box center [1181, 449] width 10 height 14
click at [1179, 446] on icon at bounding box center [1181, 449] width 10 height 14
click at [1178, 451] on icon at bounding box center [1181, 449] width 10 height 14
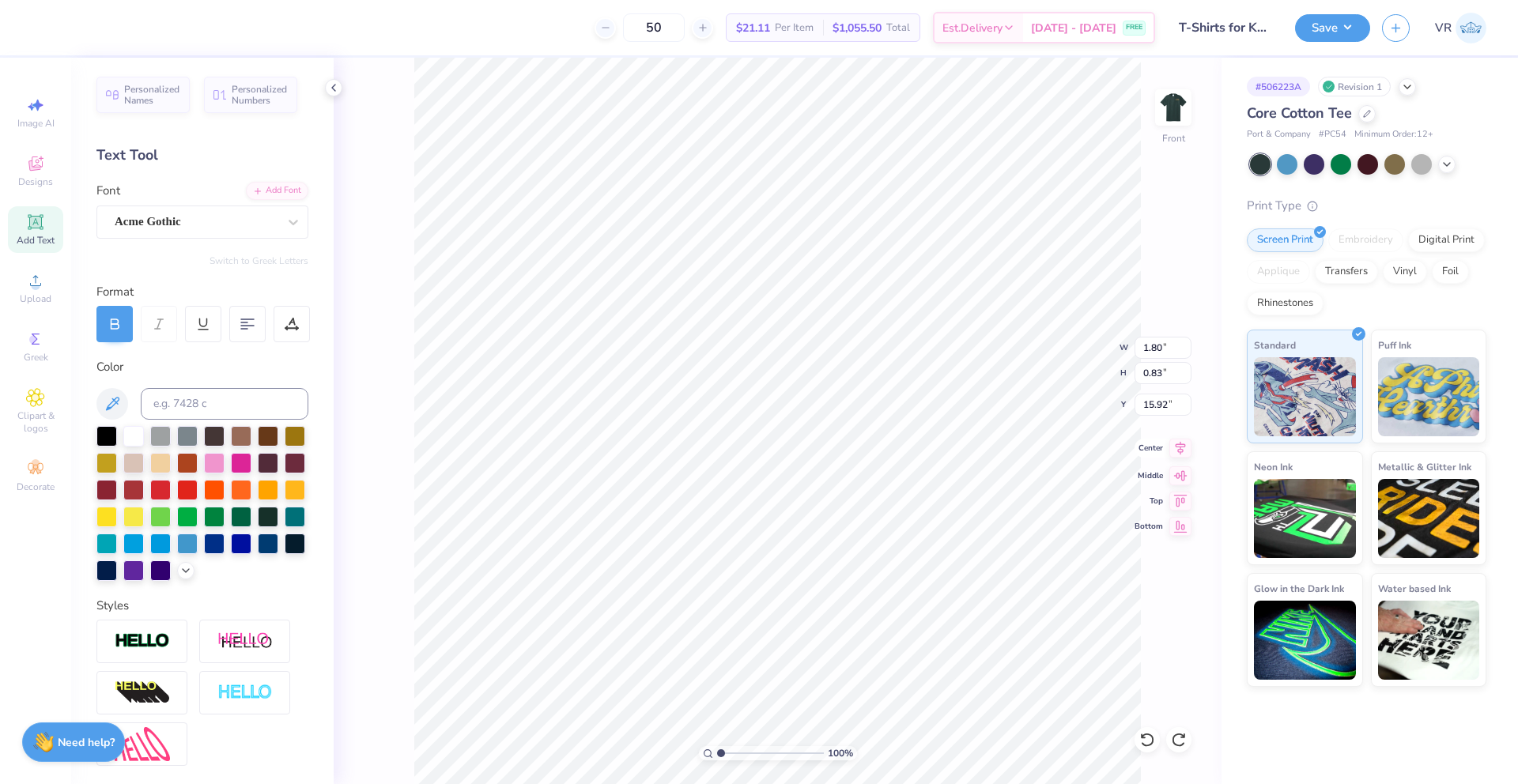
click at [1177, 451] on icon at bounding box center [1181, 448] width 22 height 19
click at [812, 504] on li "Group" at bounding box center [830, 511] width 124 height 31
type input "10.24"
click at [1154, 376] on input "14.80" at bounding box center [1163, 373] width 57 height 22
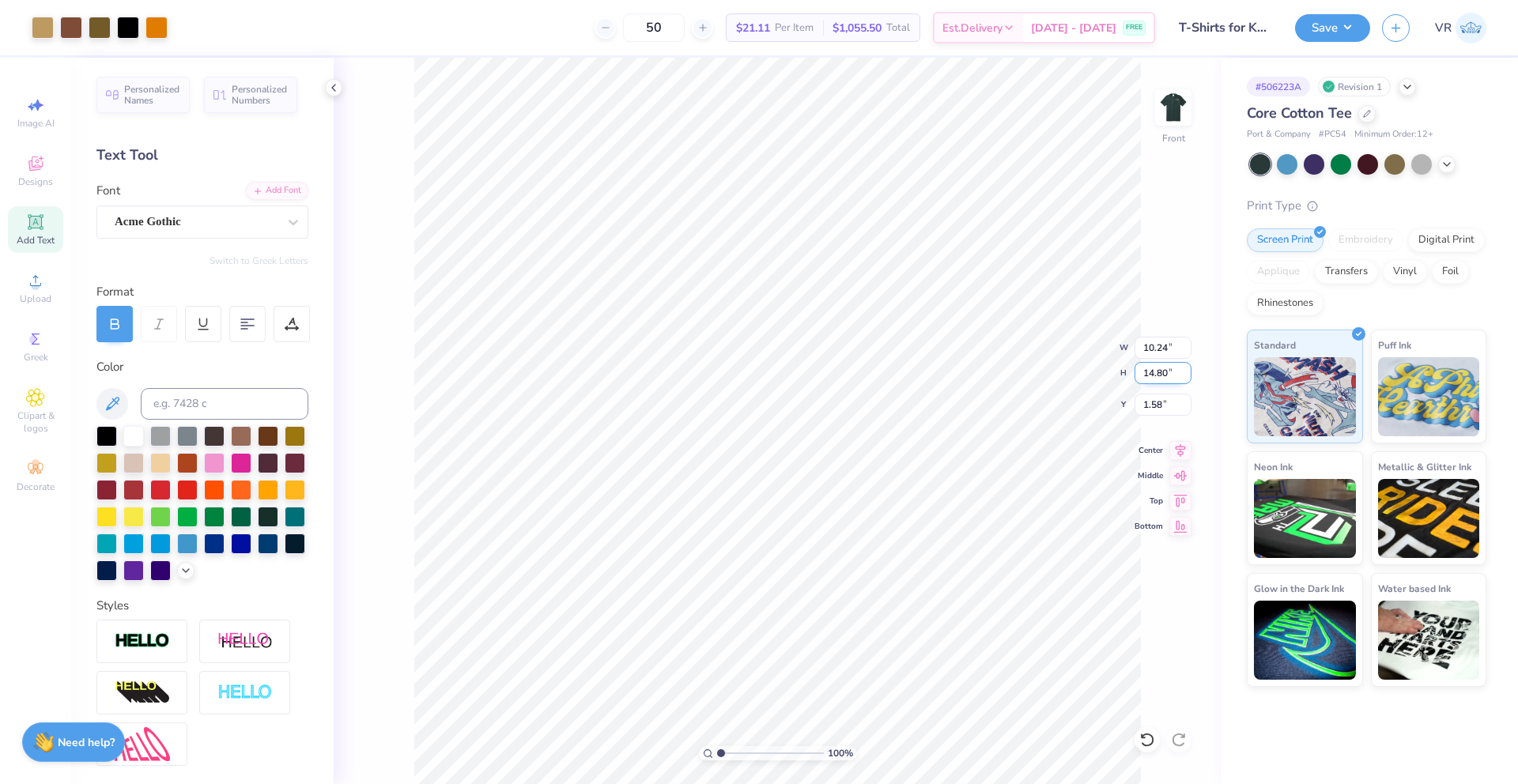
click at [1154, 376] on input "14.80" at bounding box center [1163, 373] width 57 height 22
type input "15"
type input "10.38"
type input "15.00"
click at [1150, 406] on input "1.48" at bounding box center [1163, 405] width 57 height 22
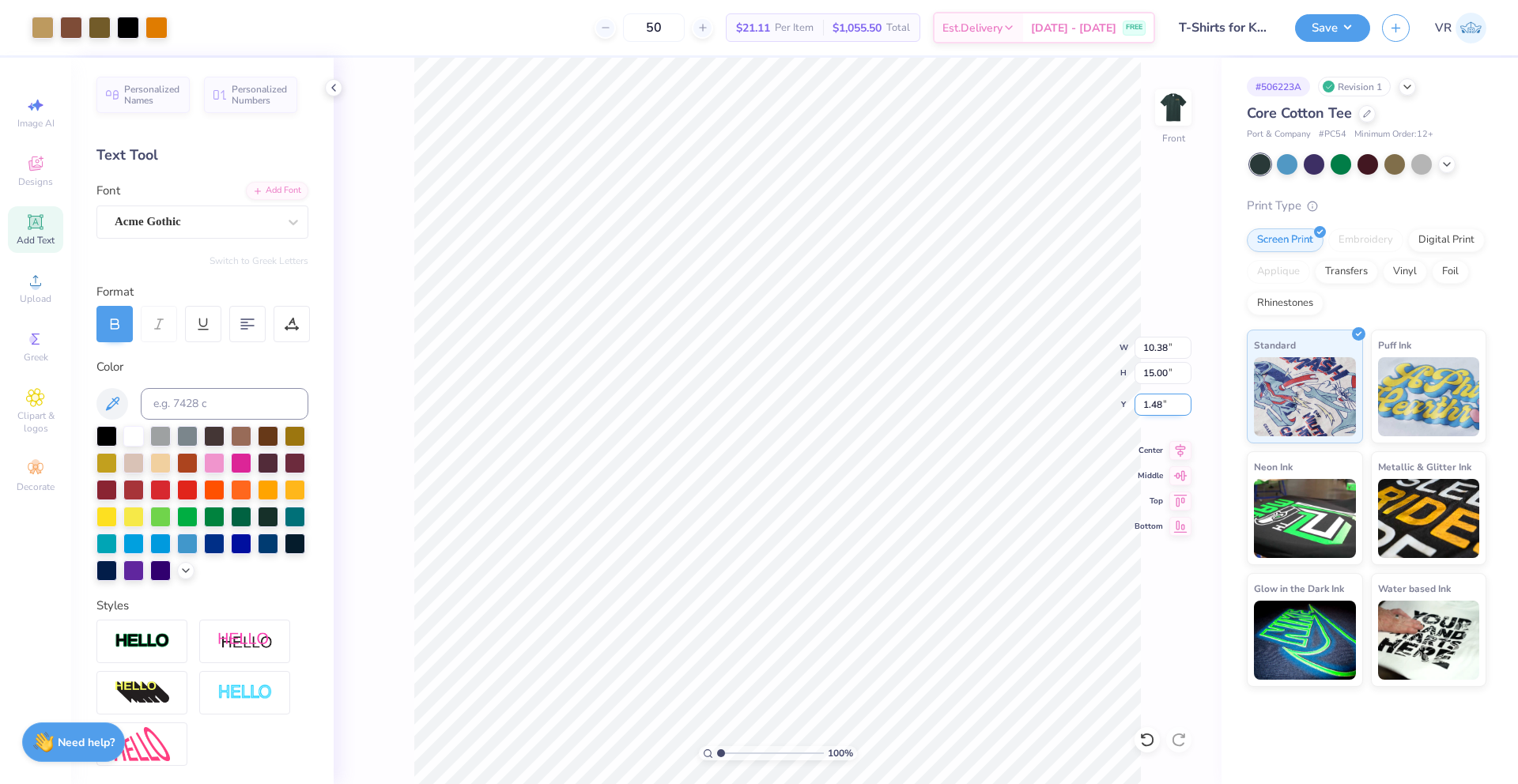
click at [1150, 405] on input "1.48" at bounding box center [1163, 405] width 57 height 22
type input "3.00"
click at [1349, 32] on button "Save" at bounding box center [1334, 26] width 76 height 27
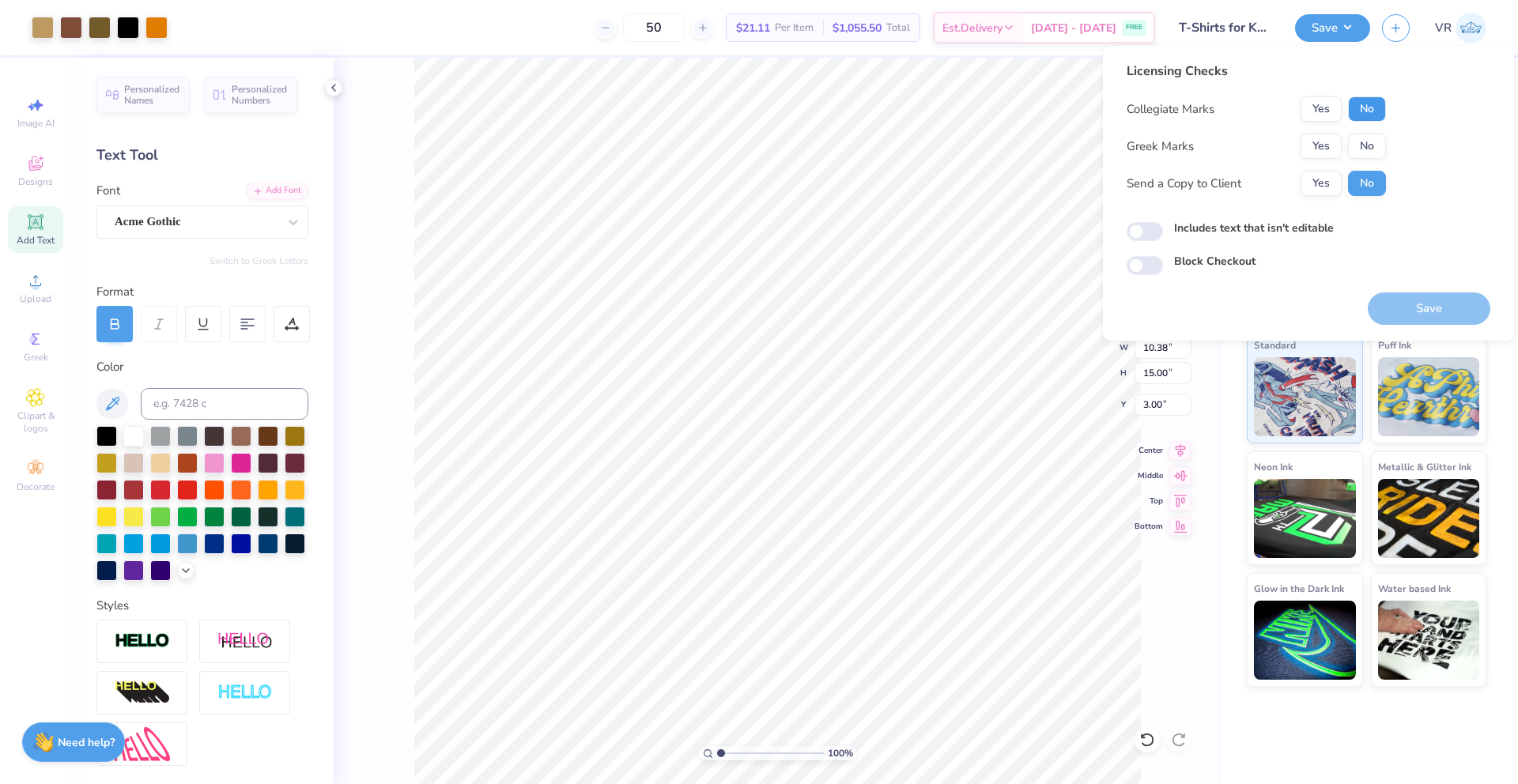
click at [1357, 105] on button "No" at bounding box center [1367, 108] width 38 height 25
click at [1376, 146] on button "No" at bounding box center [1367, 146] width 38 height 25
click at [1414, 306] on button "Save" at bounding box center [1429, 309] width 123 height 33
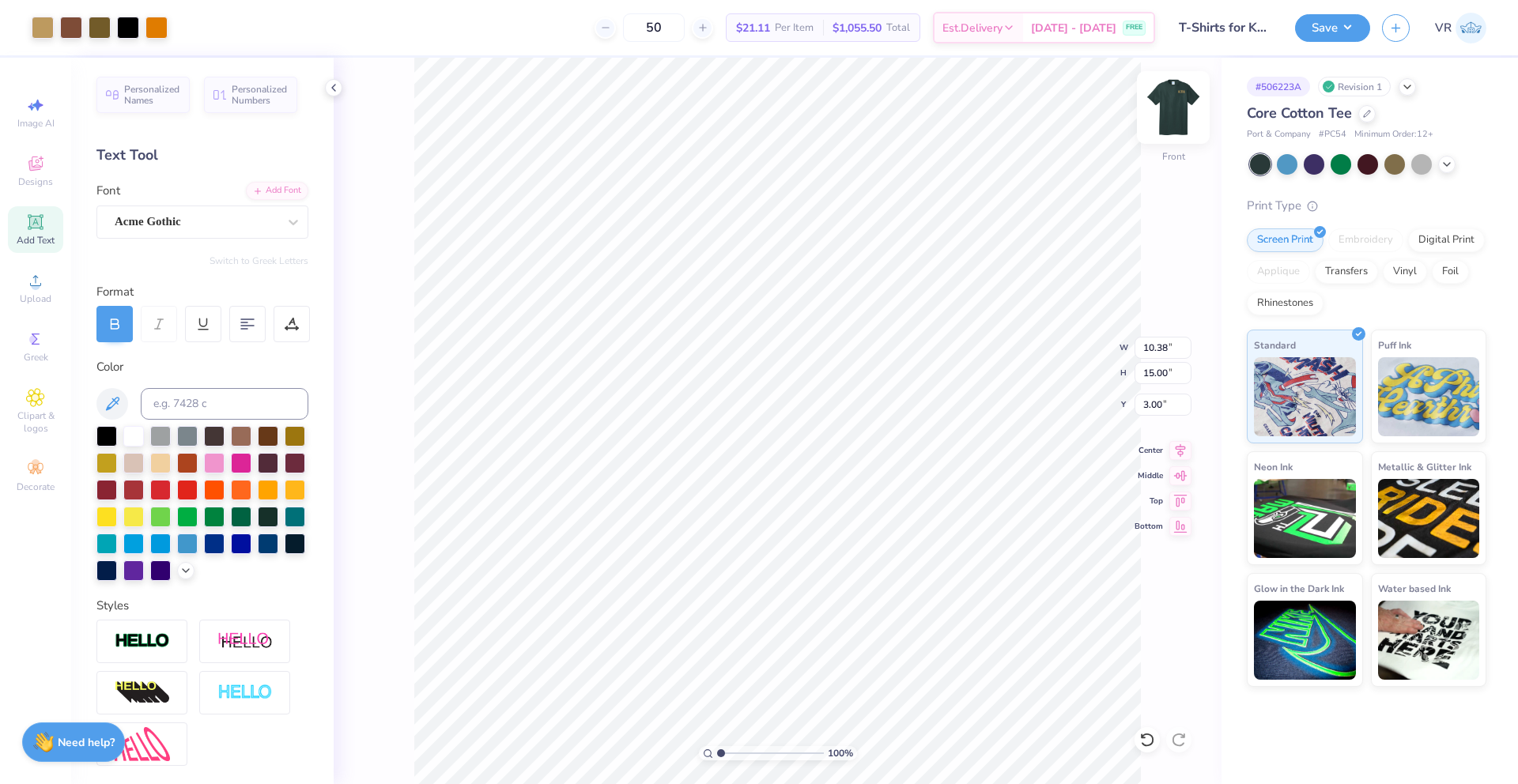
click at [1167, 110] on img at bounding box center [1174, 107] width 64 height 63
click at [1185, 130] on img at bounding box center [1174, 107] width 64 height 63
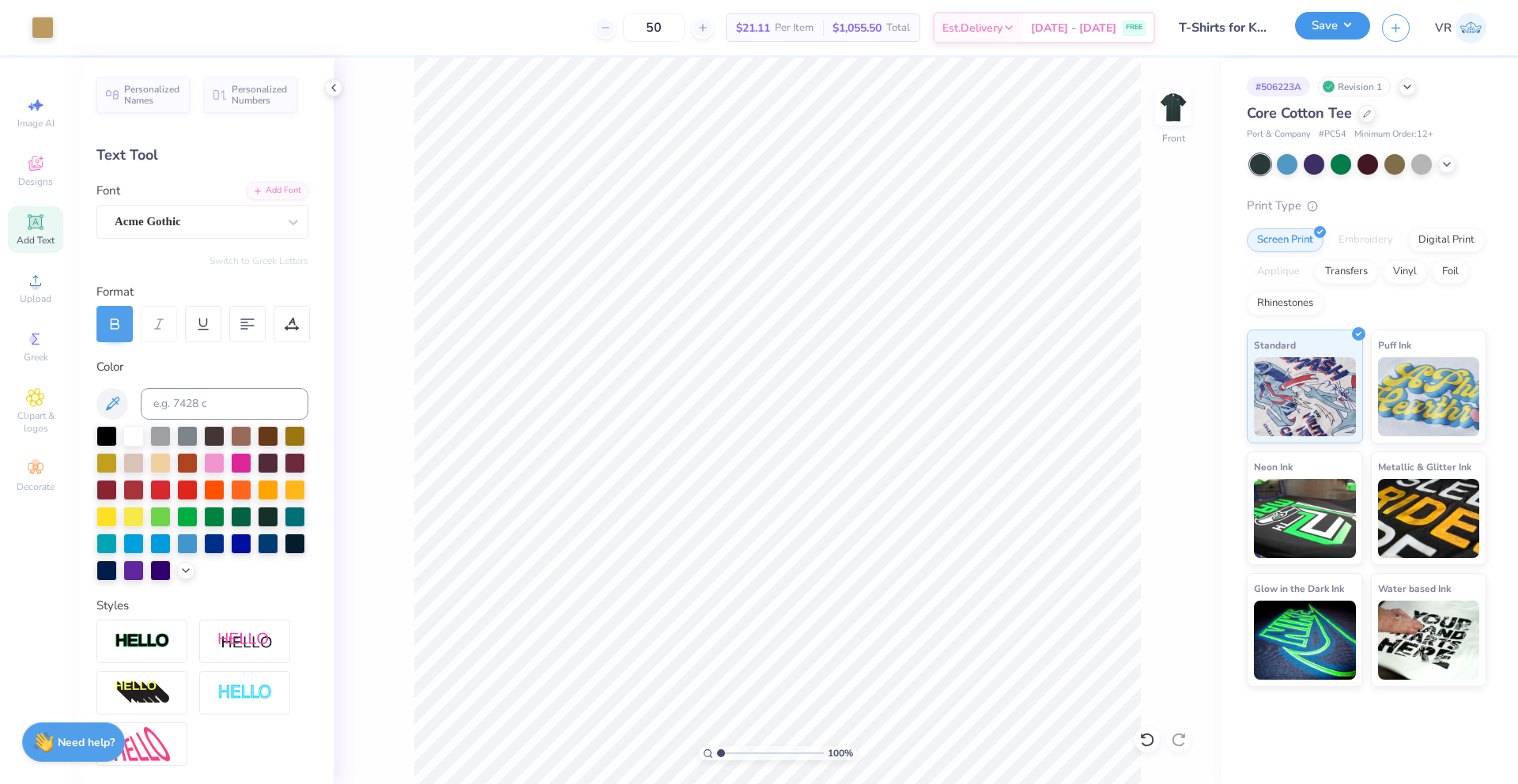
click at [1326, 27] on button "Save" at bounding box center [1334, 26] width 76 height 27
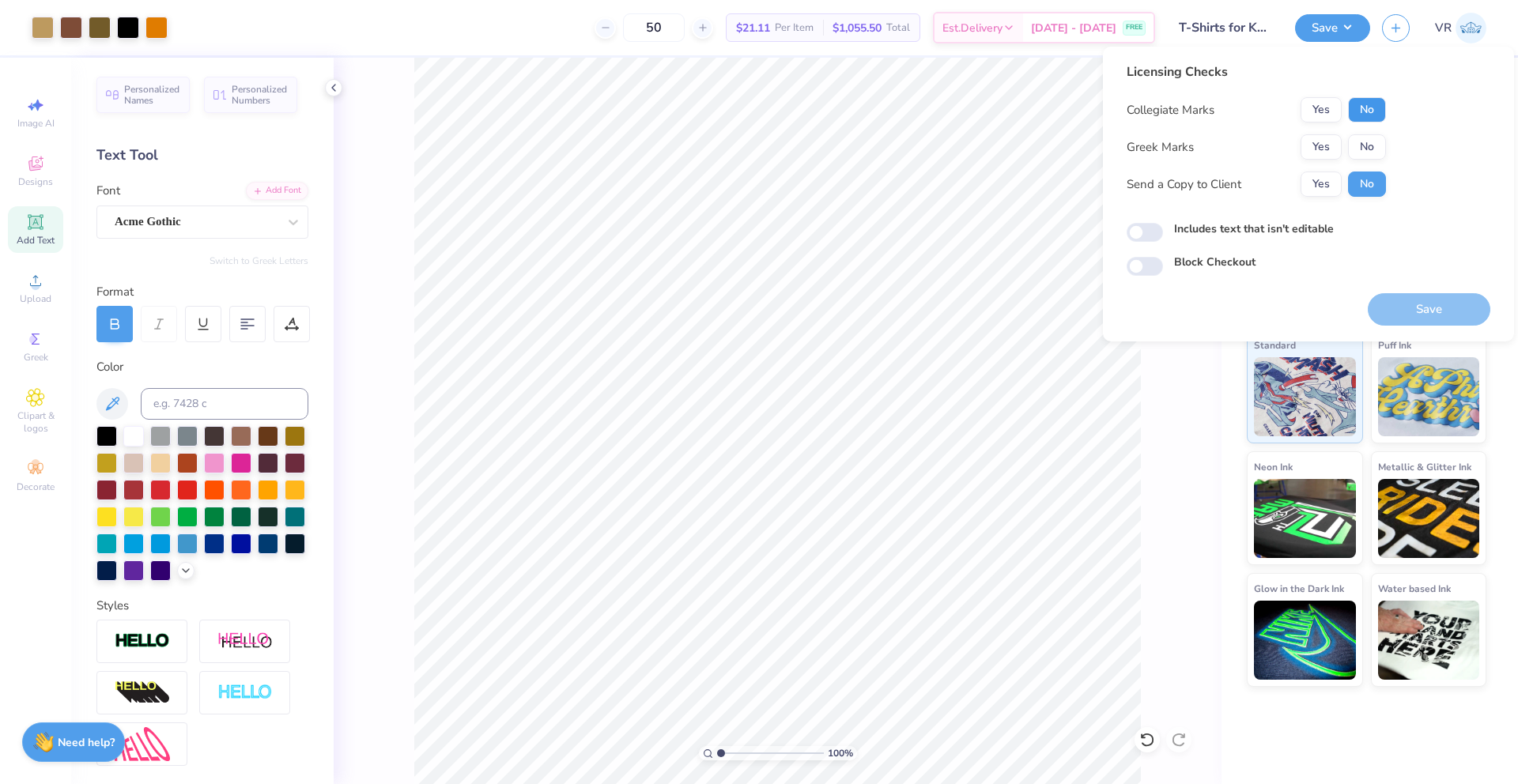
click at [1355, 105] on button "No" at bounding box center [1367, 109] width 38 height 25
drag, startPoint x: 1362, startPoint y: 136, endPoint x: 1363, endPoint y: 166, distance: 30.0
click at [1362, 136] on button "No" at bounding box center [1367, 147] width 38 height 25
click at [1419, 317] on button "Save" at bounding box center [1429, 310] width 123 height 33
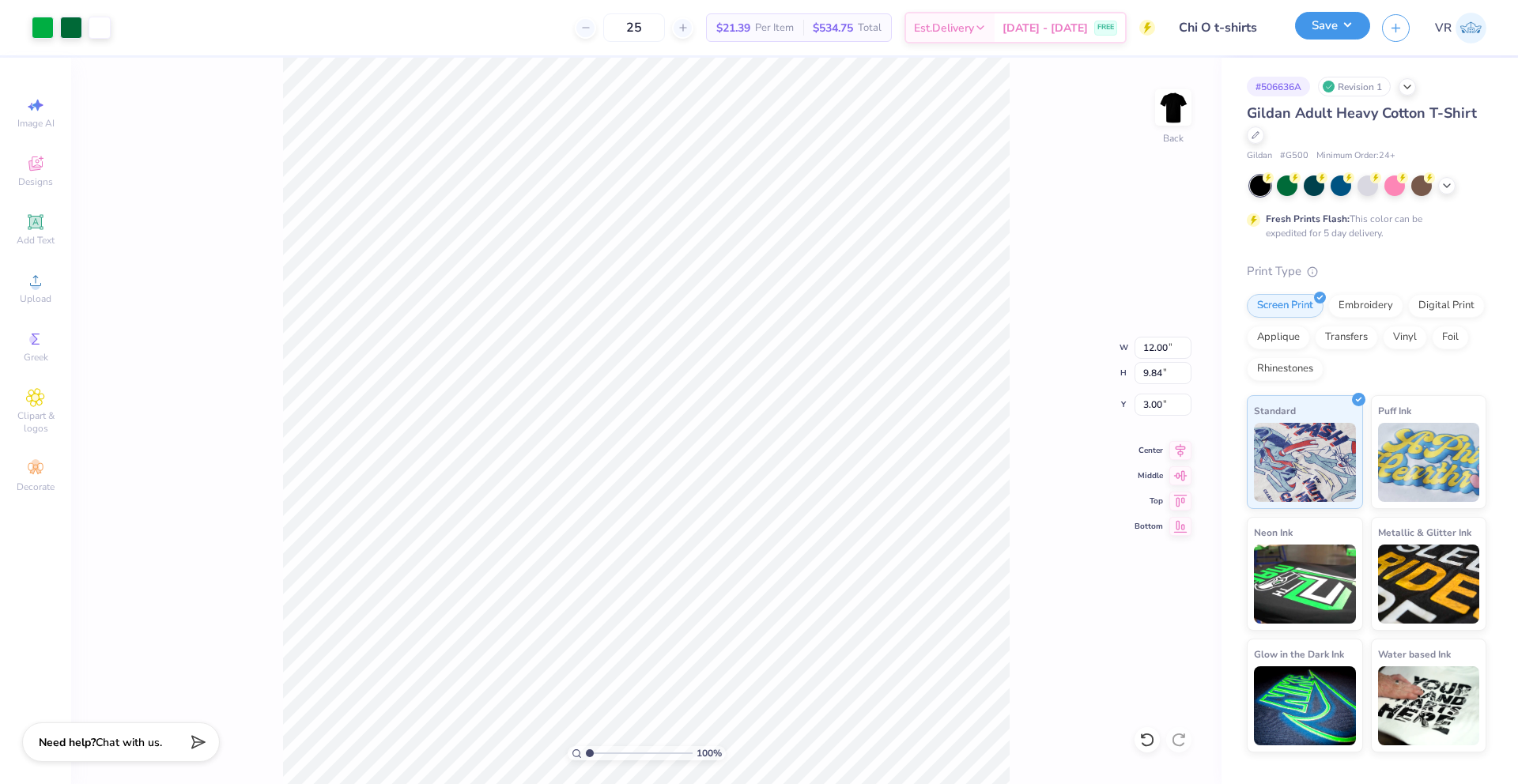
click at [1321, 28] on button "Save" at bounding box center [1334, 26] width 76 height 27
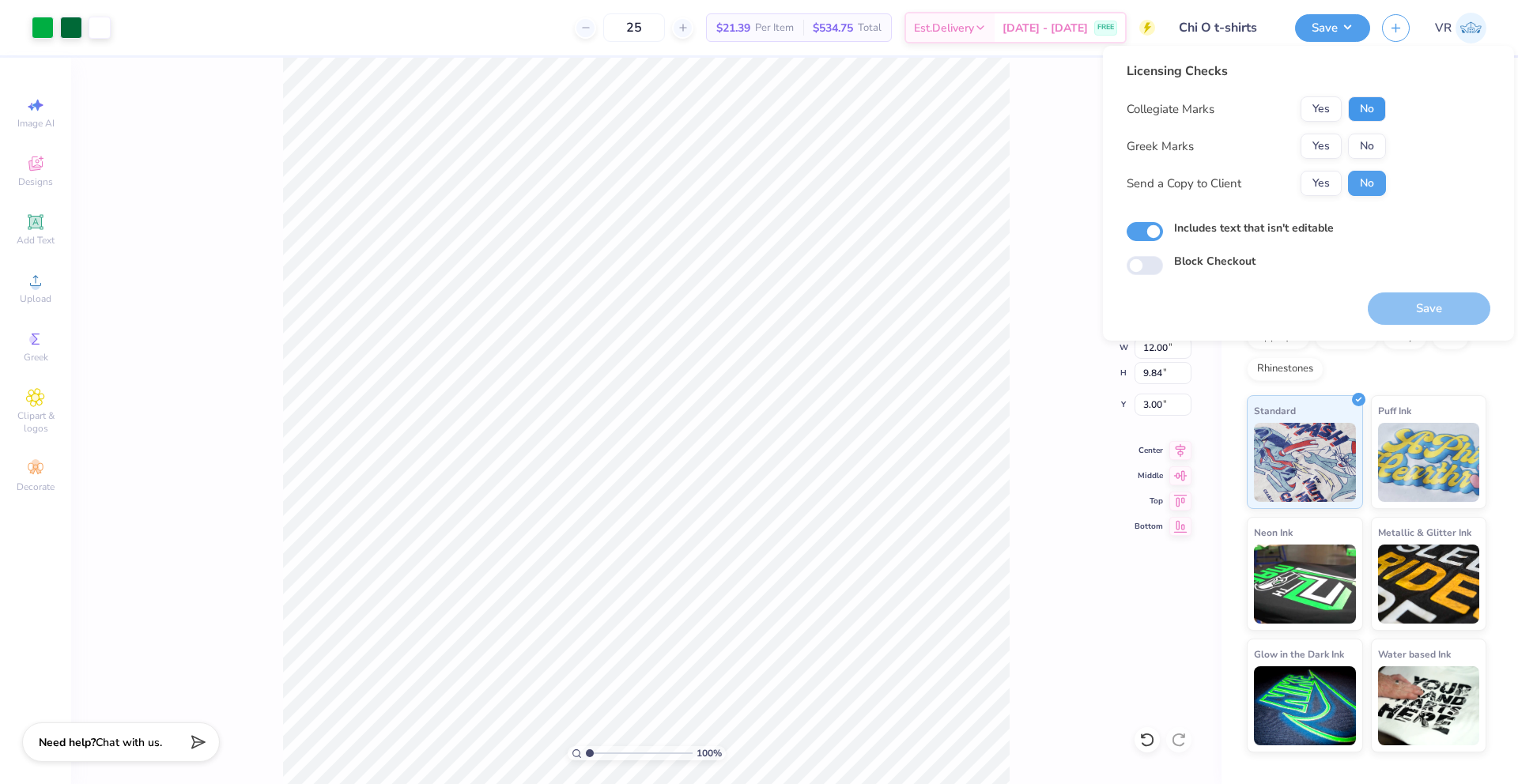
click at [1364, 106] on button "No" at bounding box center [1367, 108] width 38 height 25
click at [1322, 144] on button "Yes" at bounding box center [1321, 146] width 41 height 25
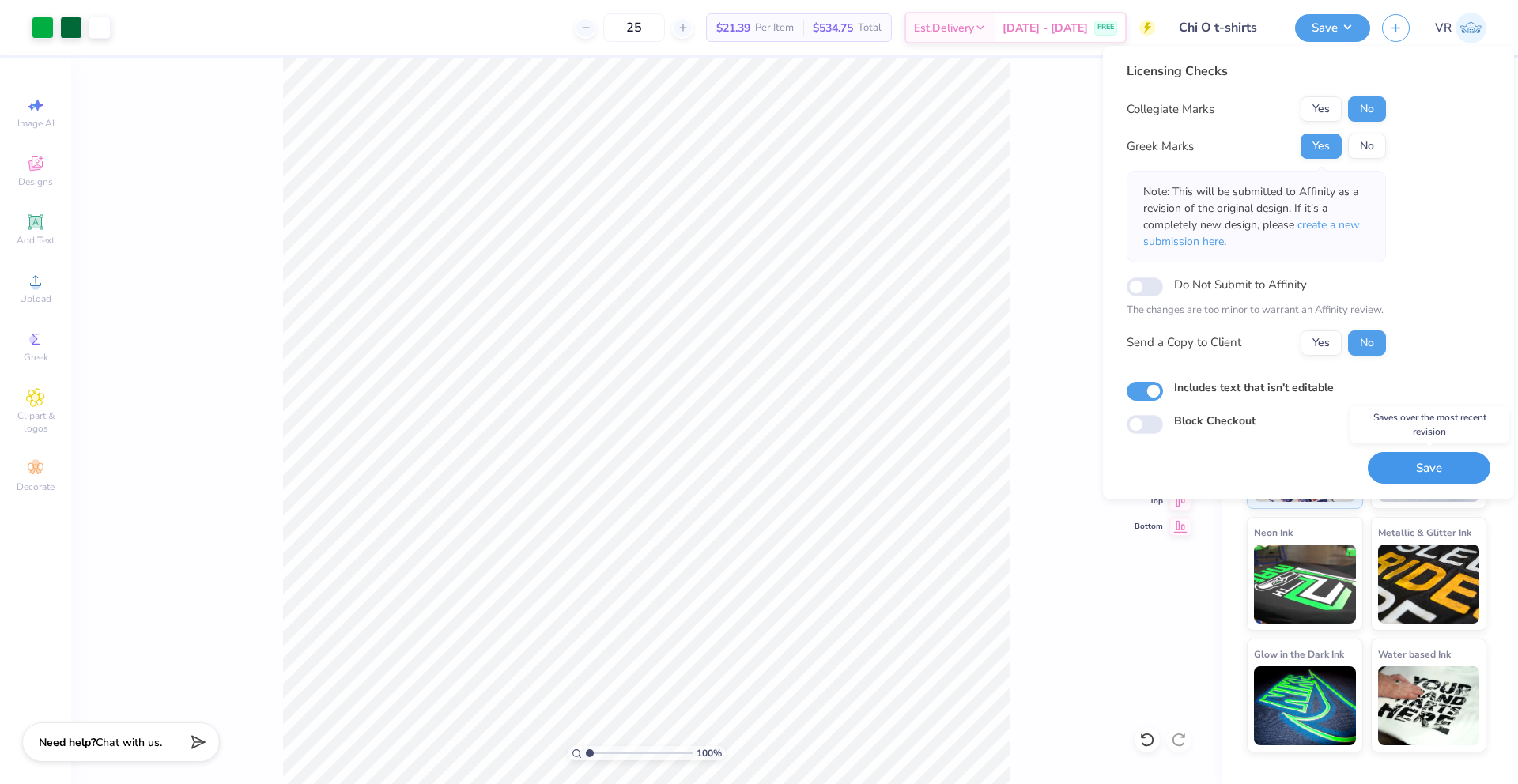
click at [1421, 472] on button "Save" at bounding box center [1429, 468] width 123 height 33
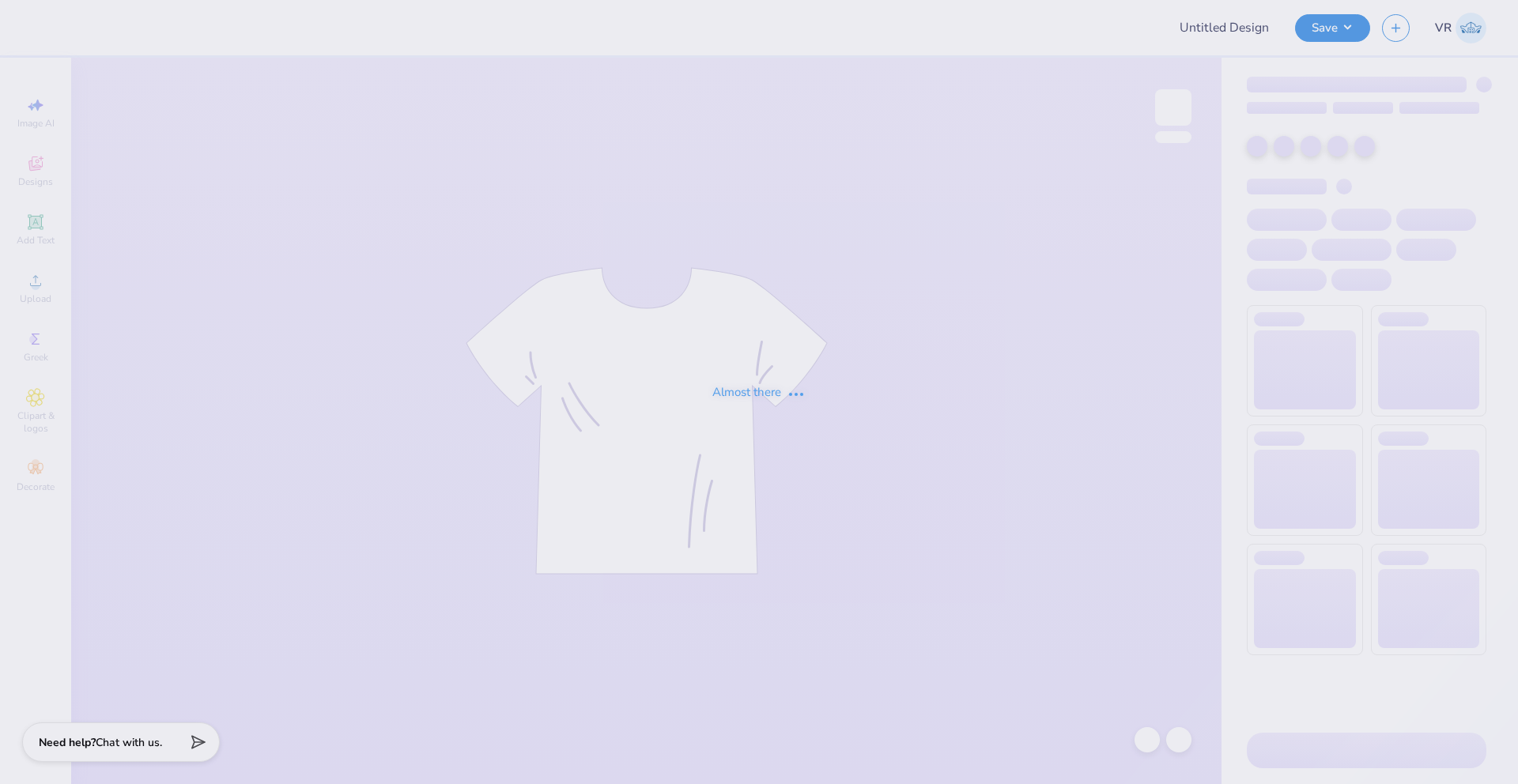
type input "Caimanes Quartzip"
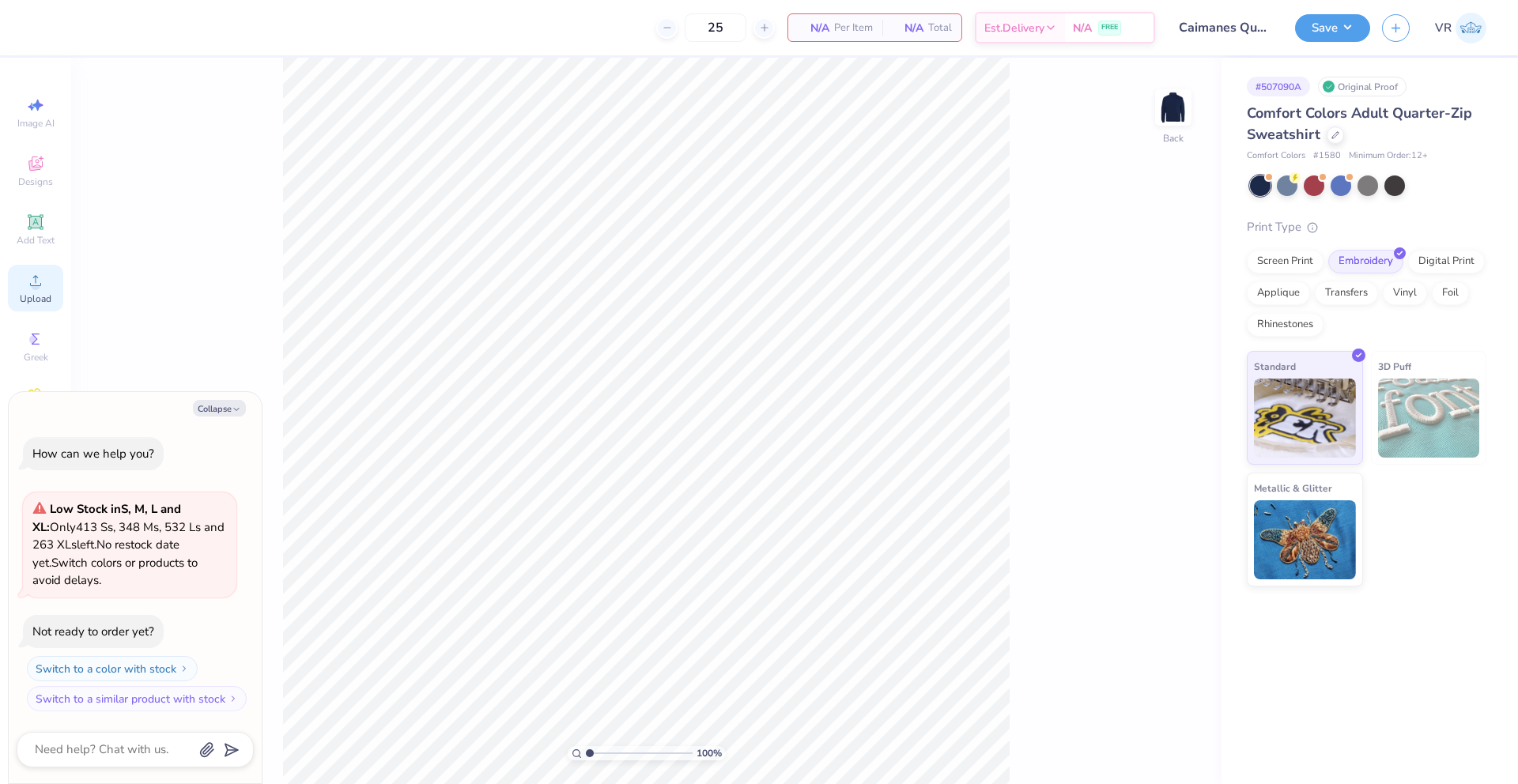
click at [33, 295] on span "Upload" at bounding box center [35, 299] width 32 height 13
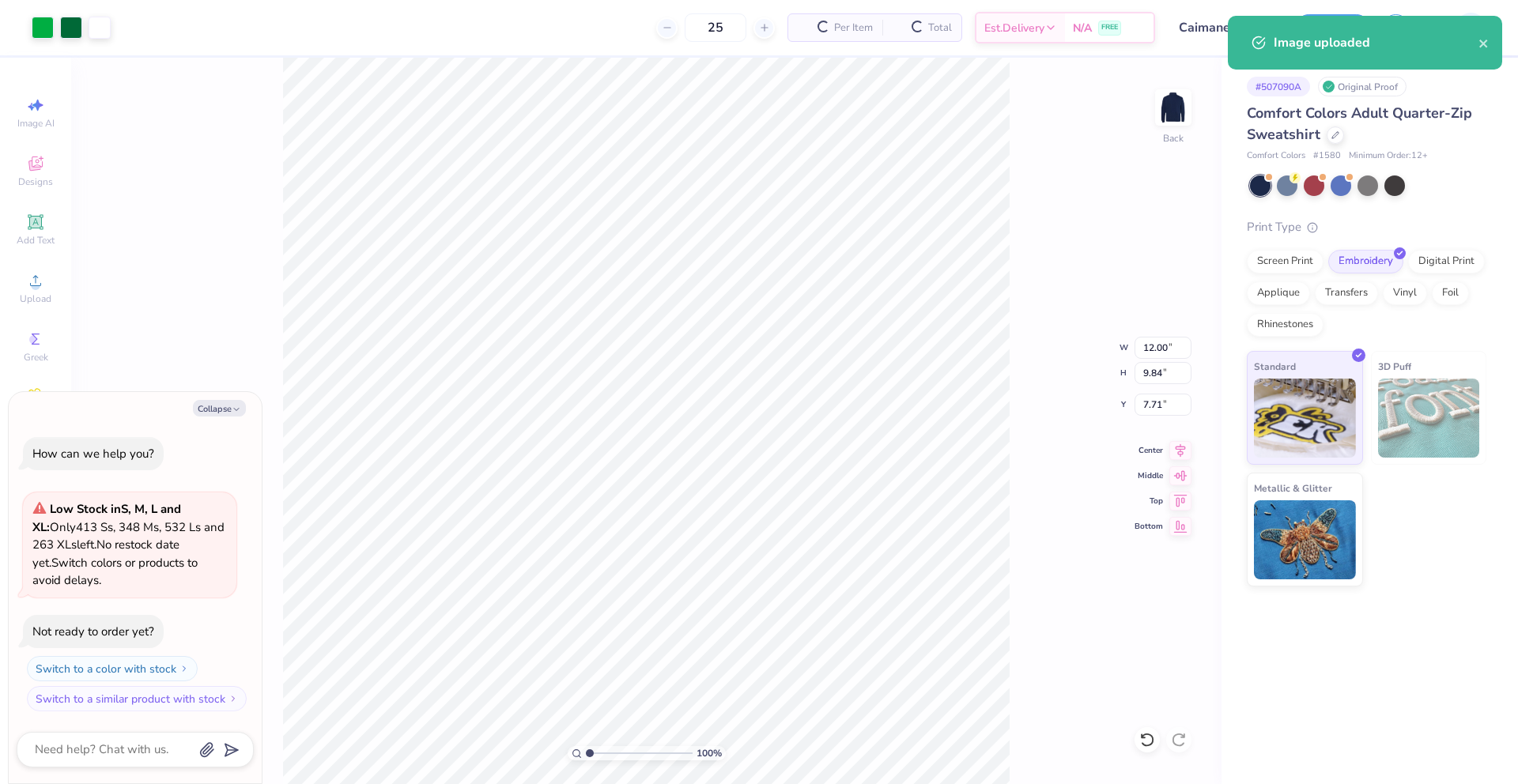
type textarea "x"
type input "7.91"
click at [39, 283] on icon at bounding box center [35, 280] width 19 height 19
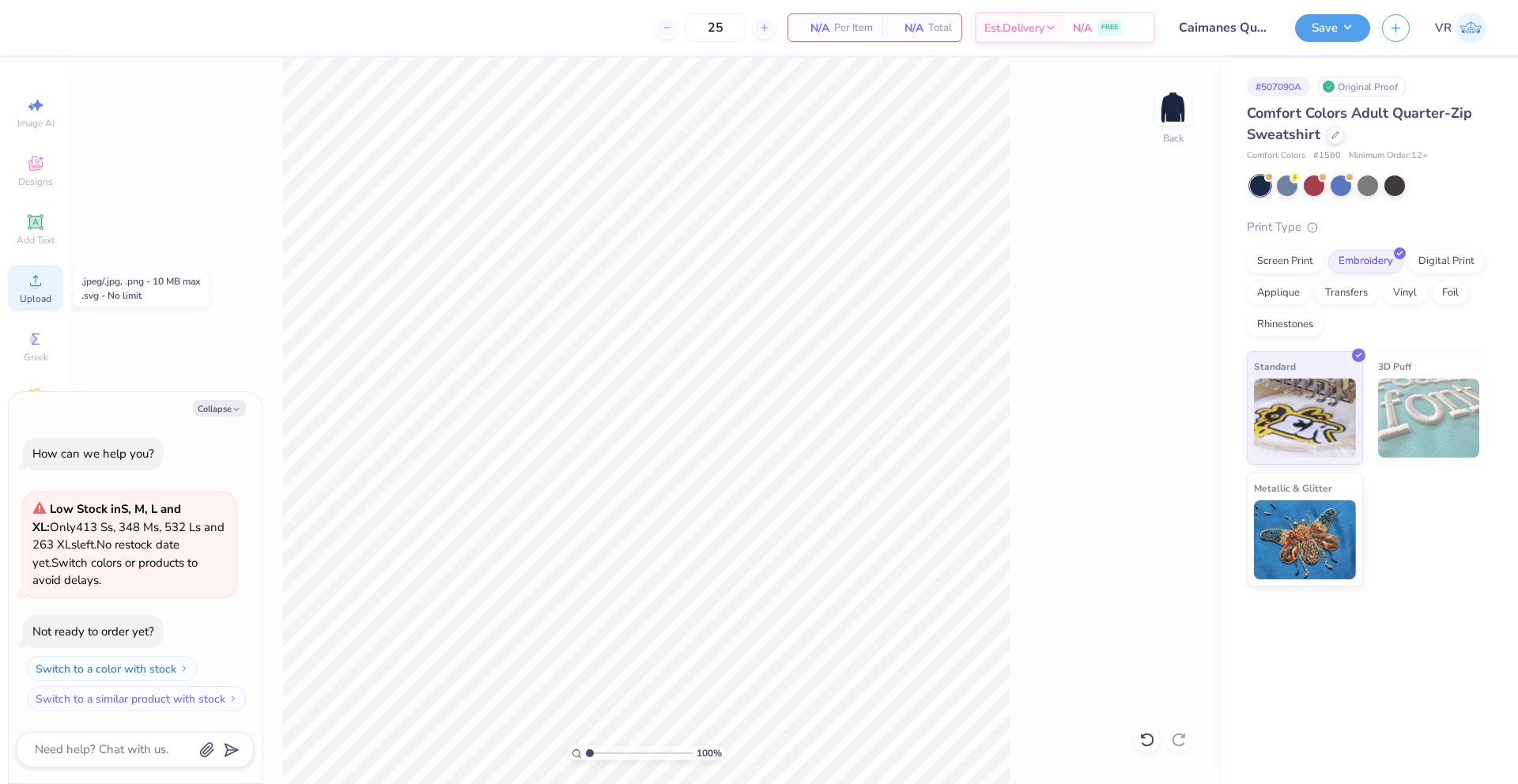
click at [39, 286] on circle at bounding box center [35, 286] width 9 height 9
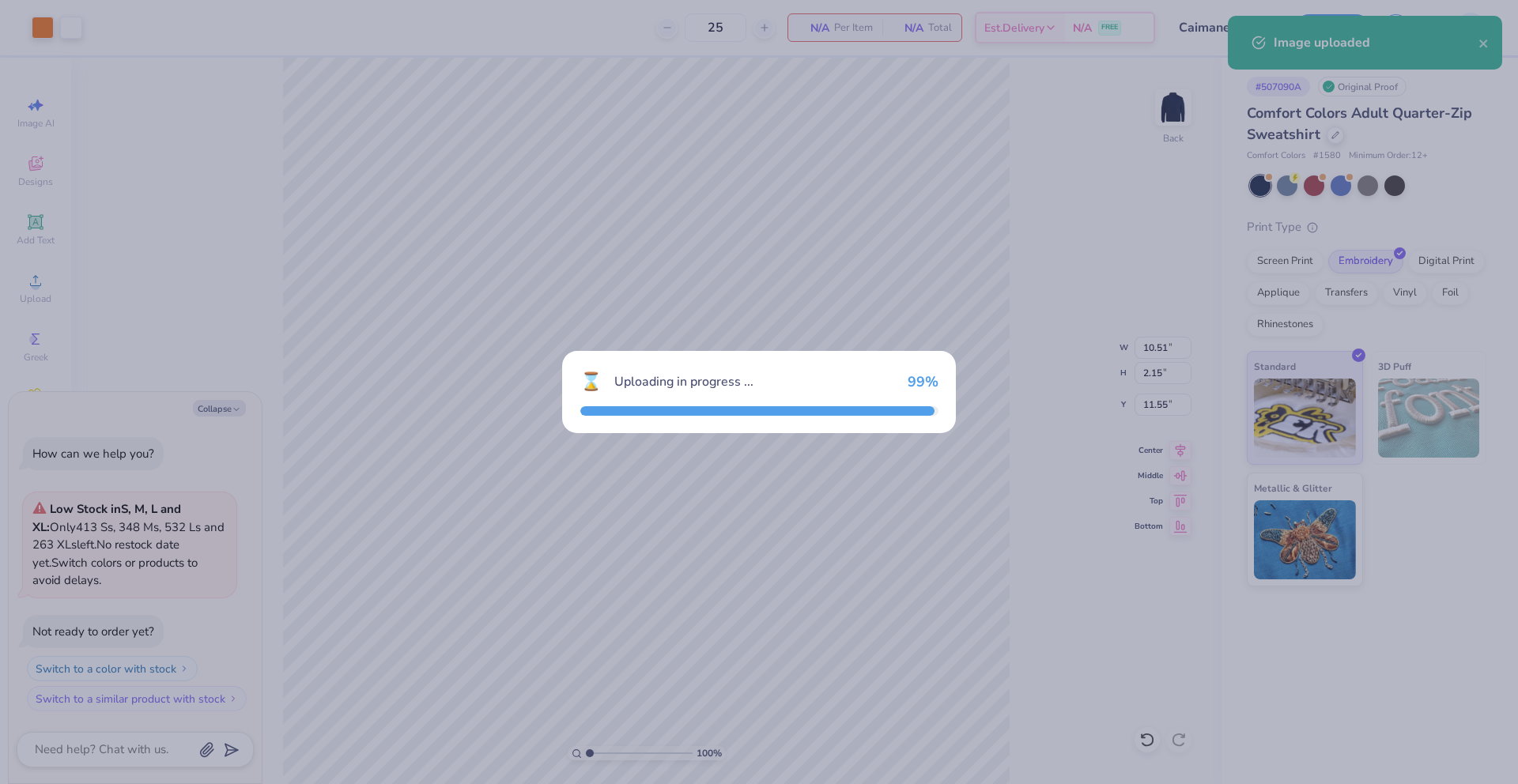
type textarea "x"
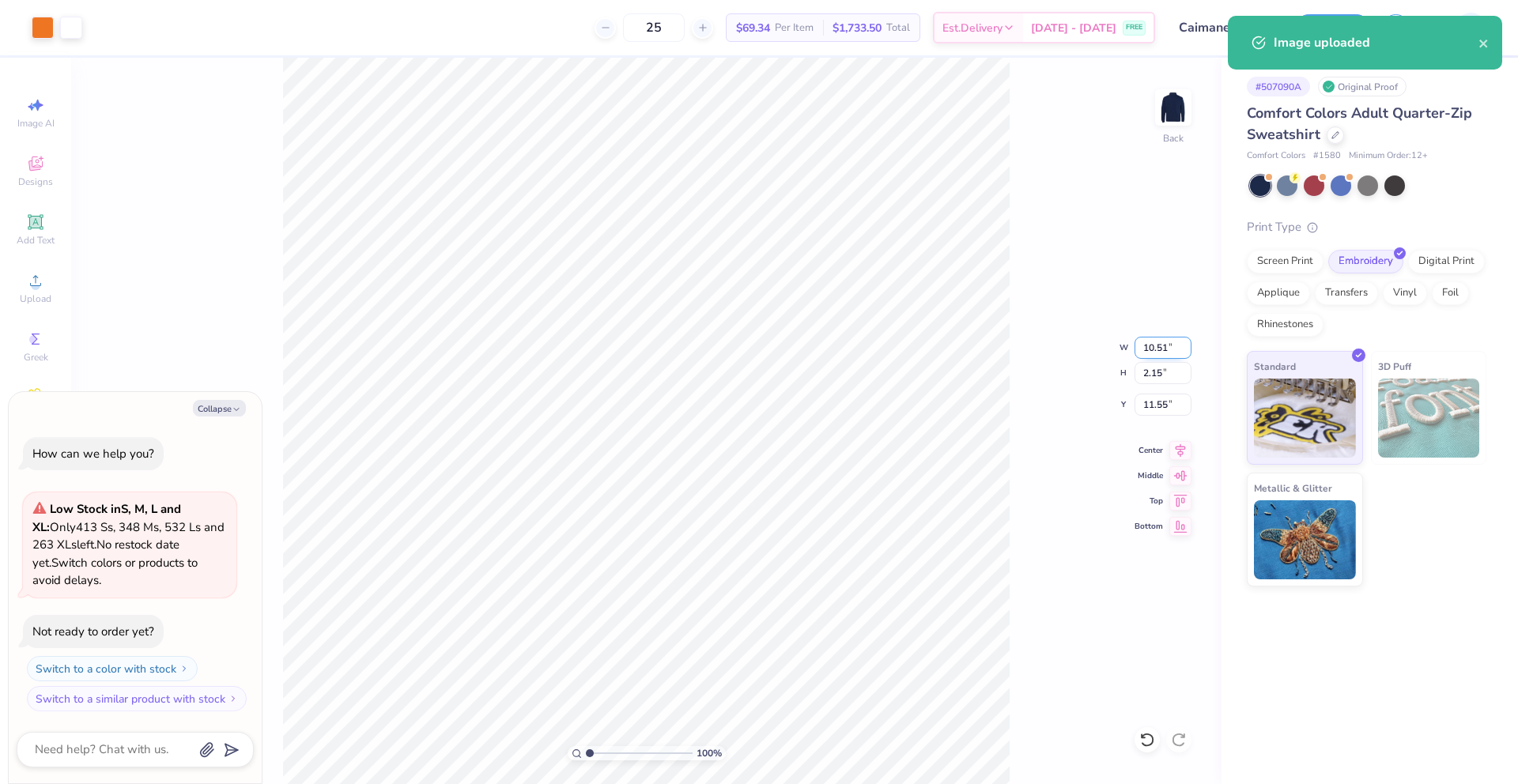
click at [1145, 346] on input "10.51" at bounding box center [1163, 348] width 57 height 22
type input "4"
type textarea "x"
type input "4.00"
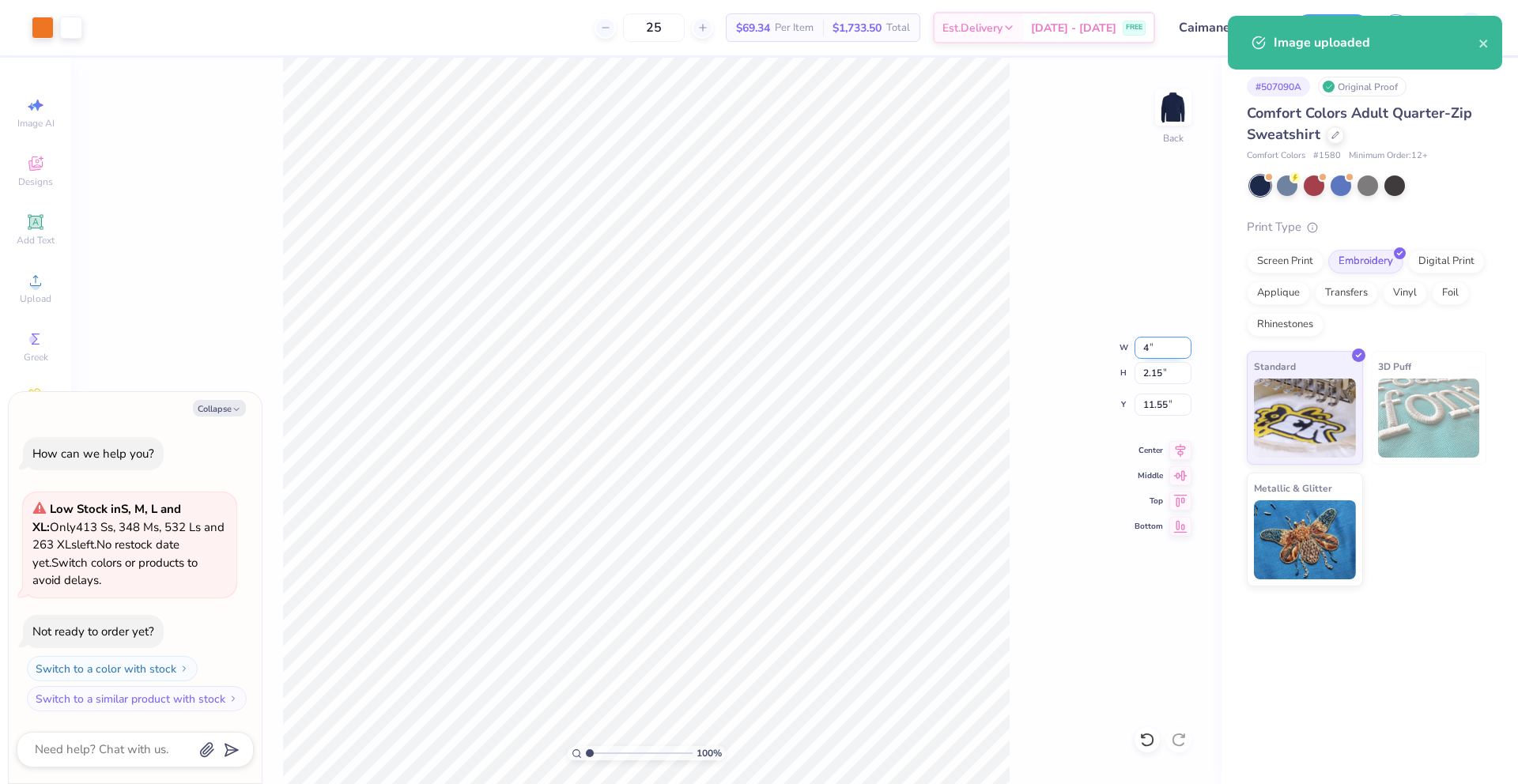
type input "0.82"
type input "12.22"
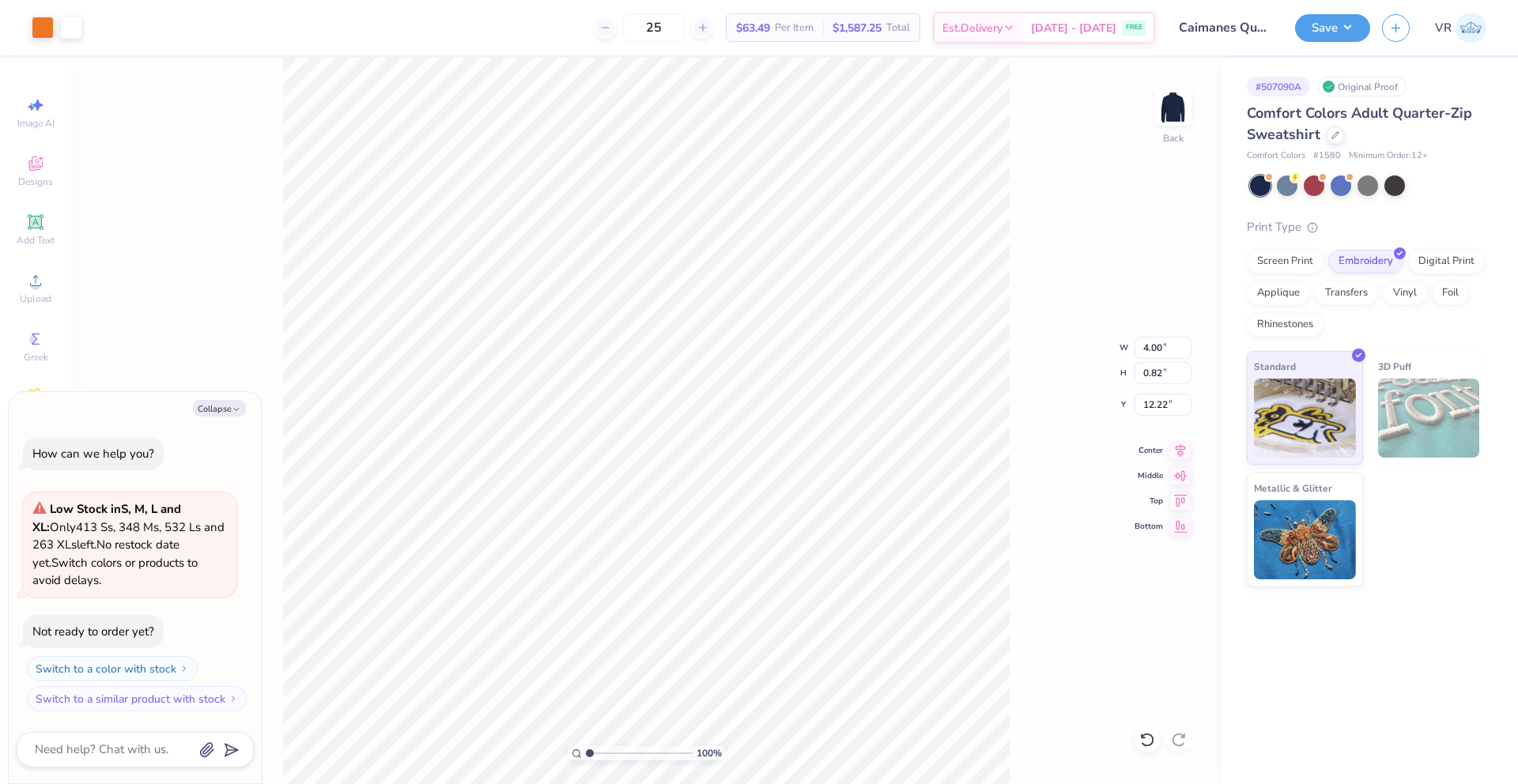
type textarea "x"
type input "3.00"
type textarea "x"
